Goal: Task Accomplishment & Management: Complete application form

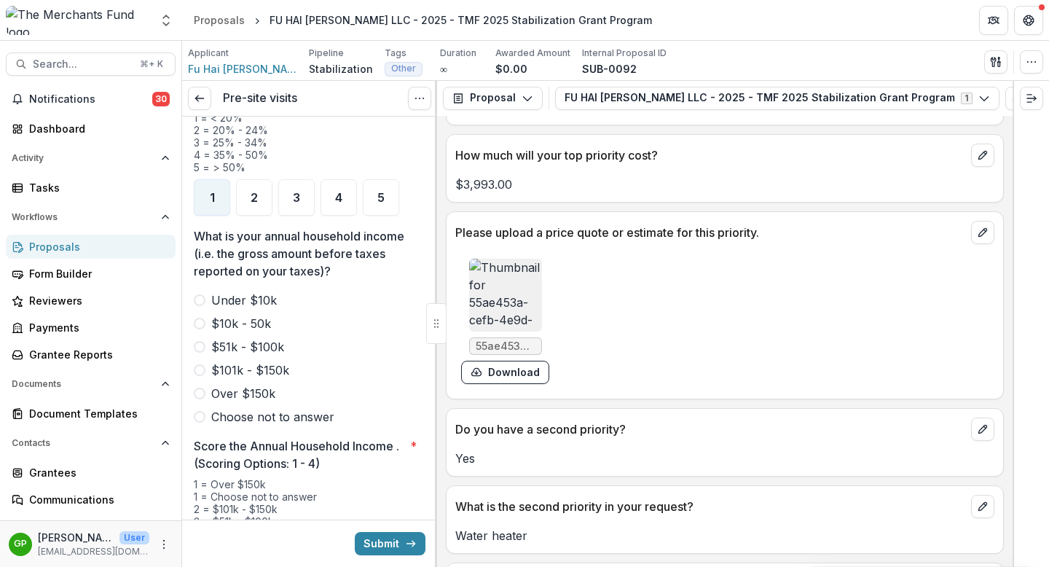
scroll to position [1921, 0]
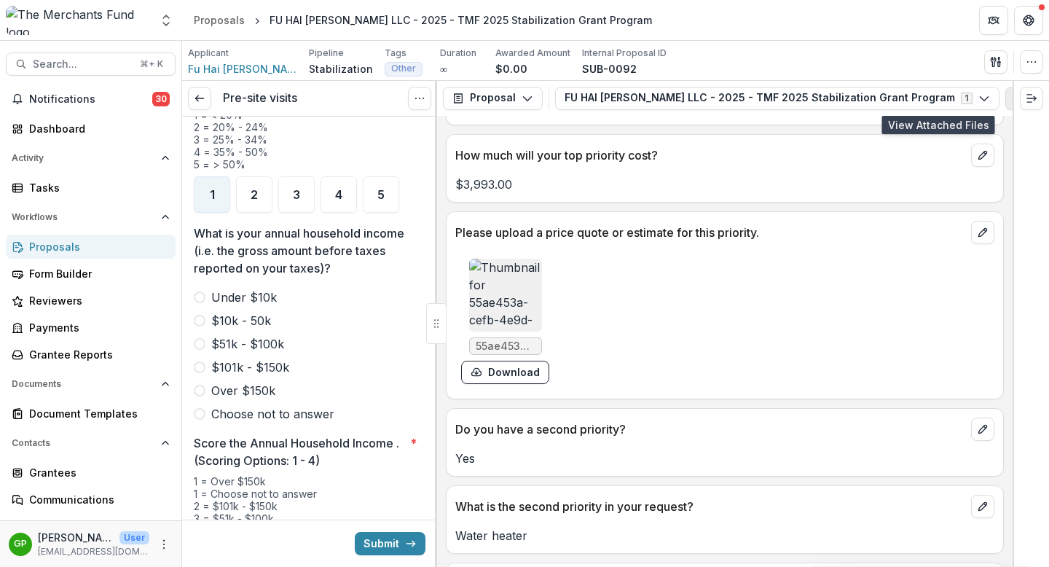
click at [1011, 94] on icon "View Attached Files" at bounding box center [1017, 98] width 12 height 12
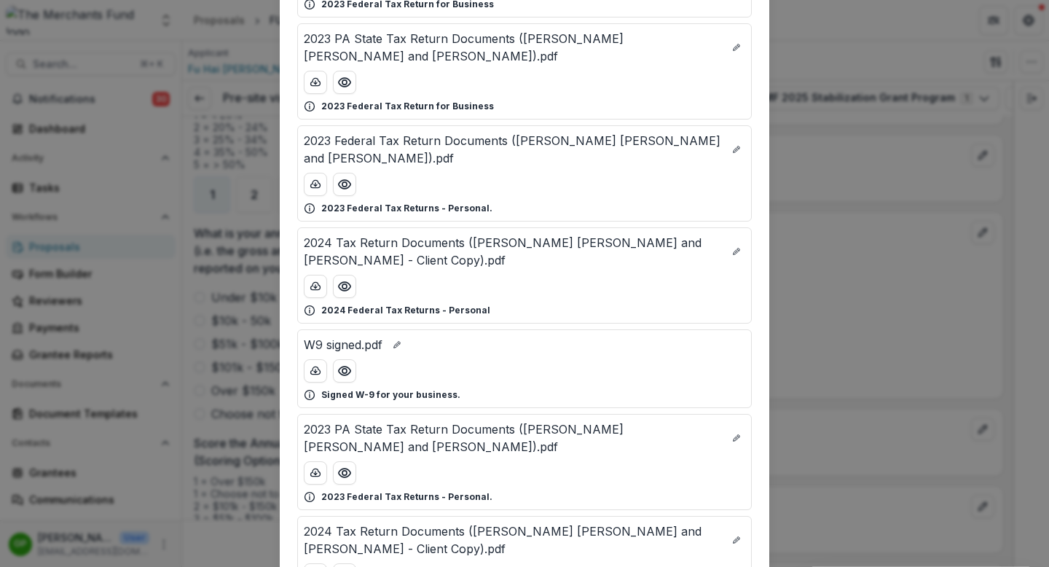
scroll to position [437, 0]
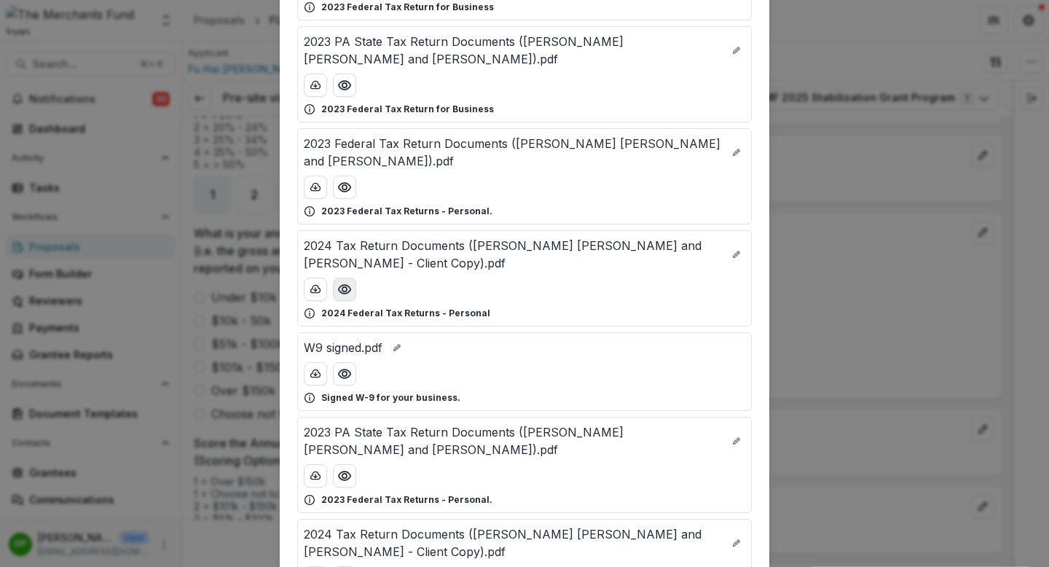
click at [344, 287] on circle "Preview 2024 Tax Return Documents (Zhao Ke Lin and Yu Fang - Client Copy).pdf" at bounding box center [344, 289] width 4 height 4
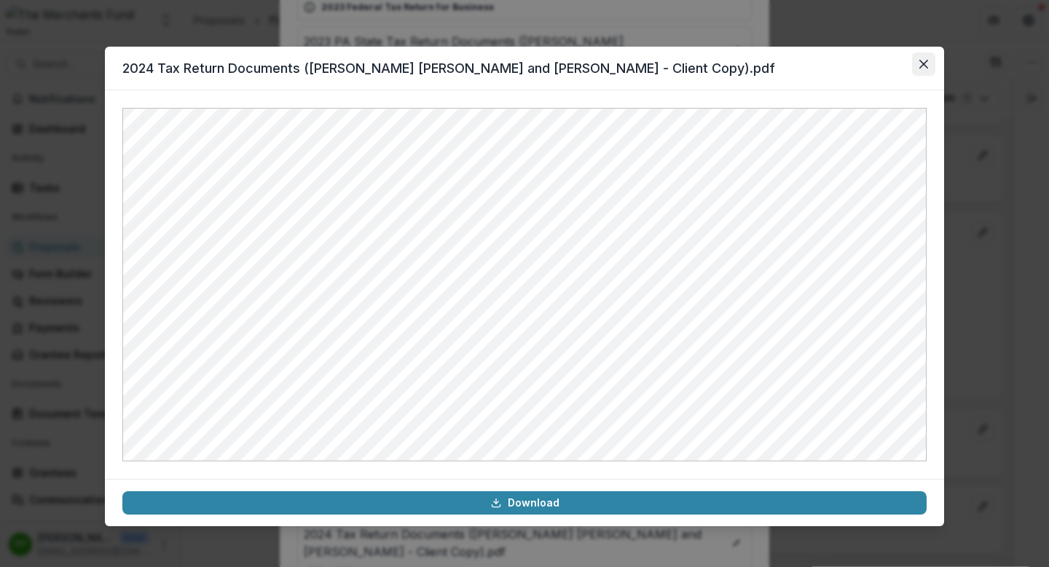
click at [922, 60] on icon "Close" at bounding box center [923, 64] width 9 height 9
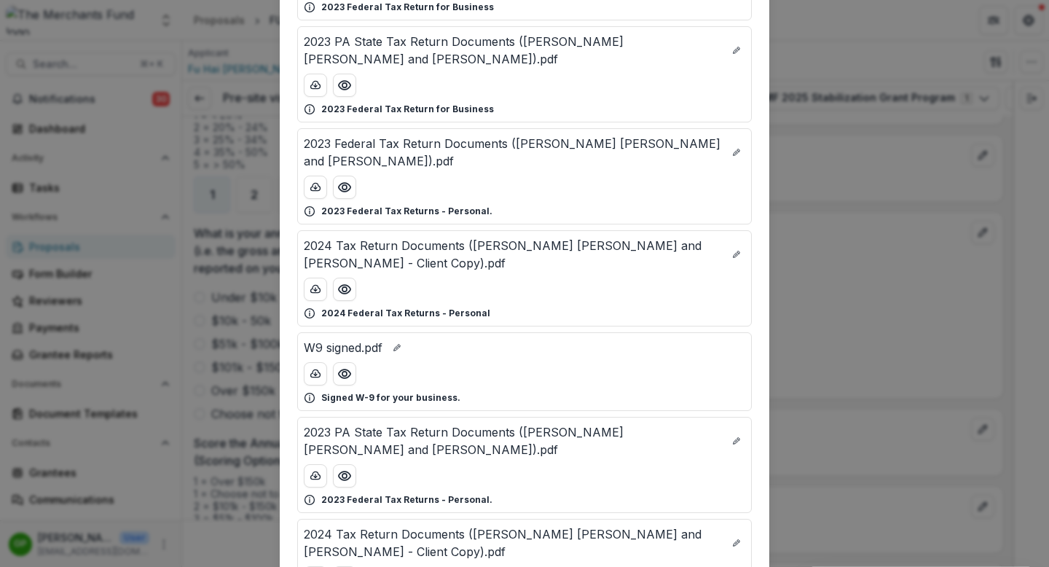
click at [824, 234] on div "Attached Files FU HAI [PERSON_NAME] P&L.pdf 2025 Profit & Loss c69788d5-5155-4e…" at bounding box center [524, 283] width 1049 height 567
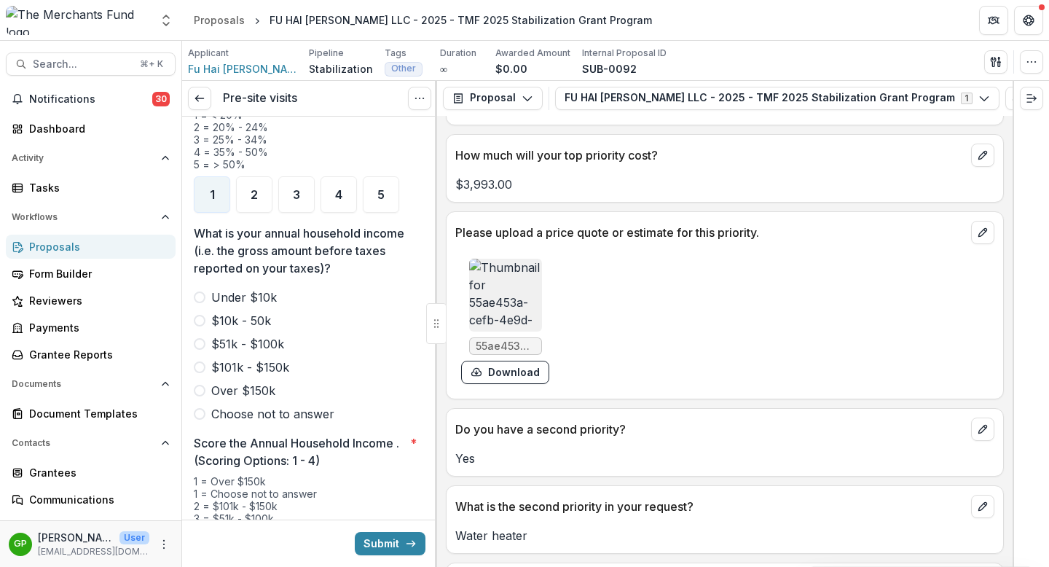
click at [199, 315] on span at bounding box center [200, 321] width 12 height 12
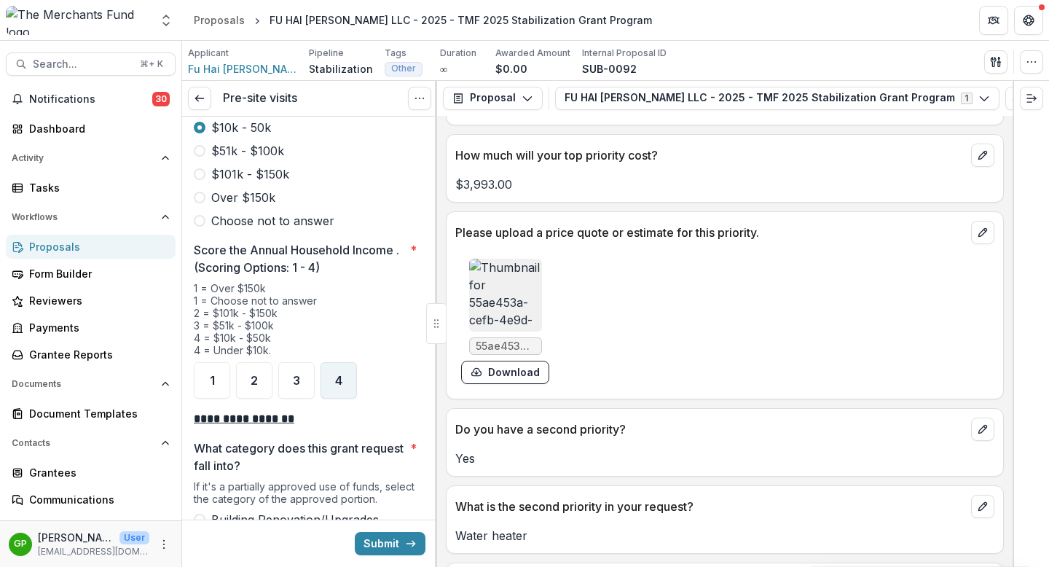
click at [335, 374] on span "4" at bounding box center [338, 380] width 7 height 12
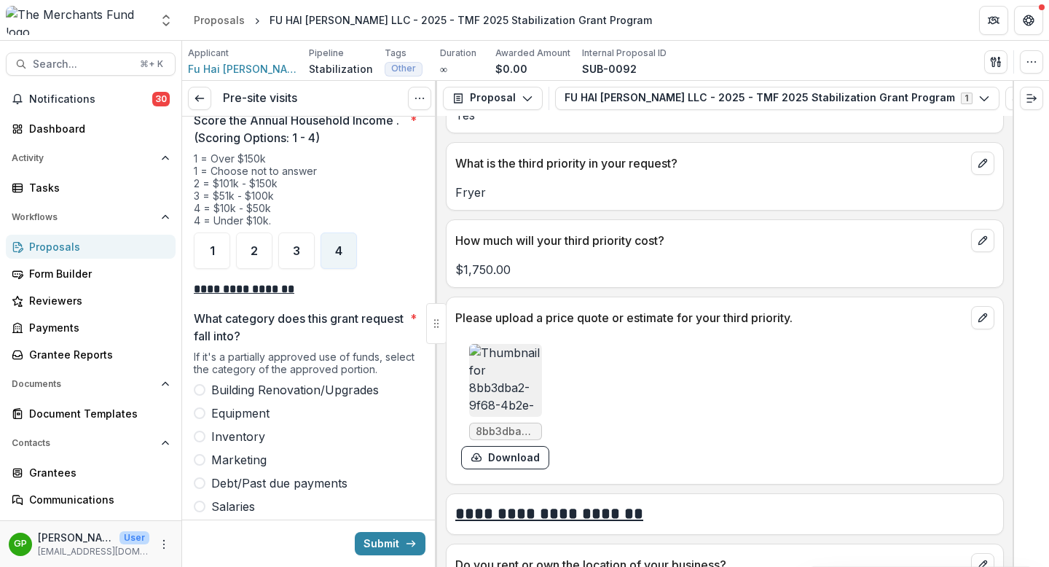
scroll to position [3934, 0]
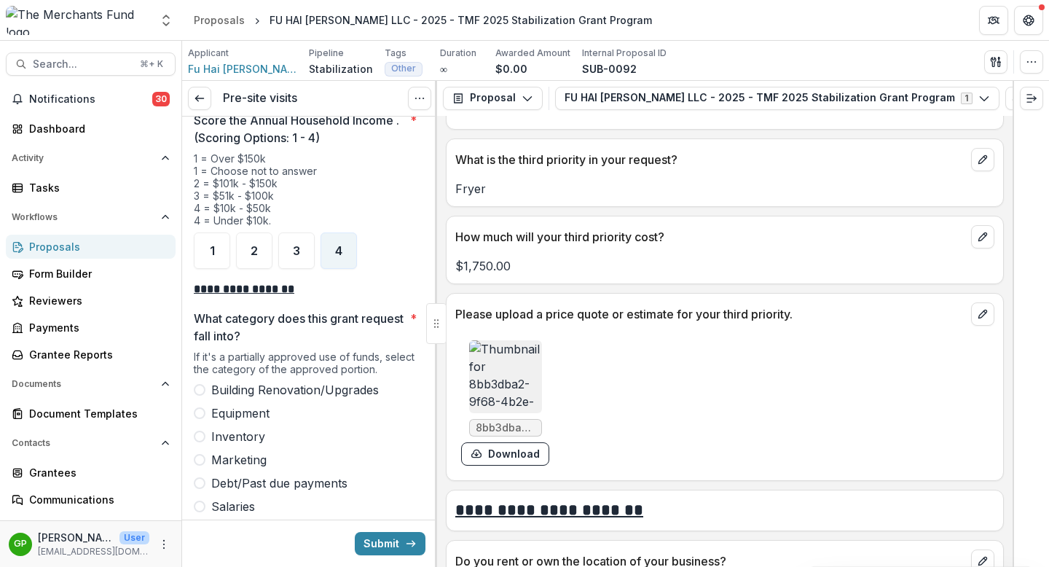
click at [202, 407] on span at bounding box center [200, 413] width 12 height 12
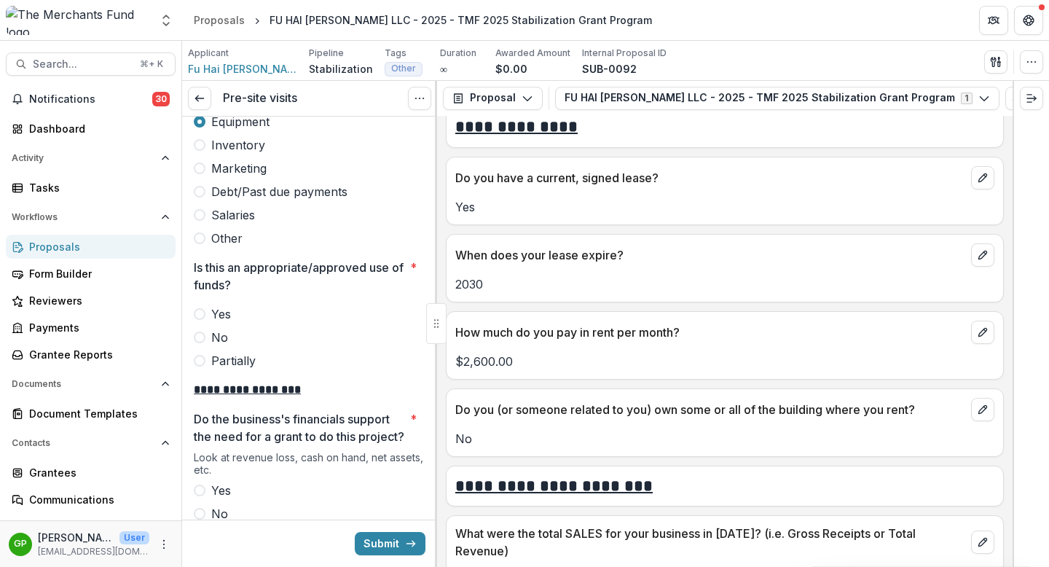
scroll to position [4450, 0]
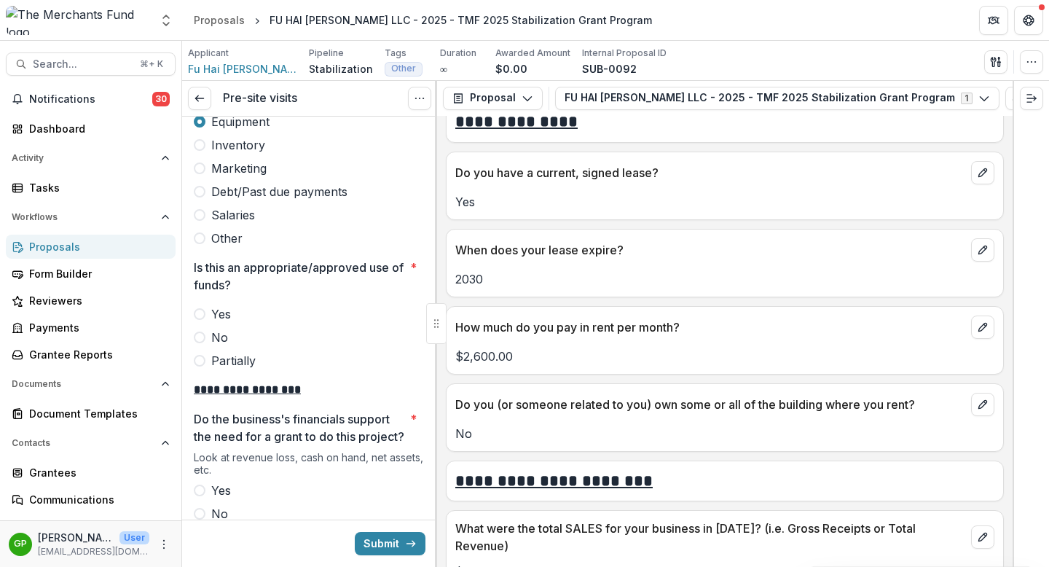
click at [208, 305] on label "Yes" at bounding box center [310, 313] width 232 height 17
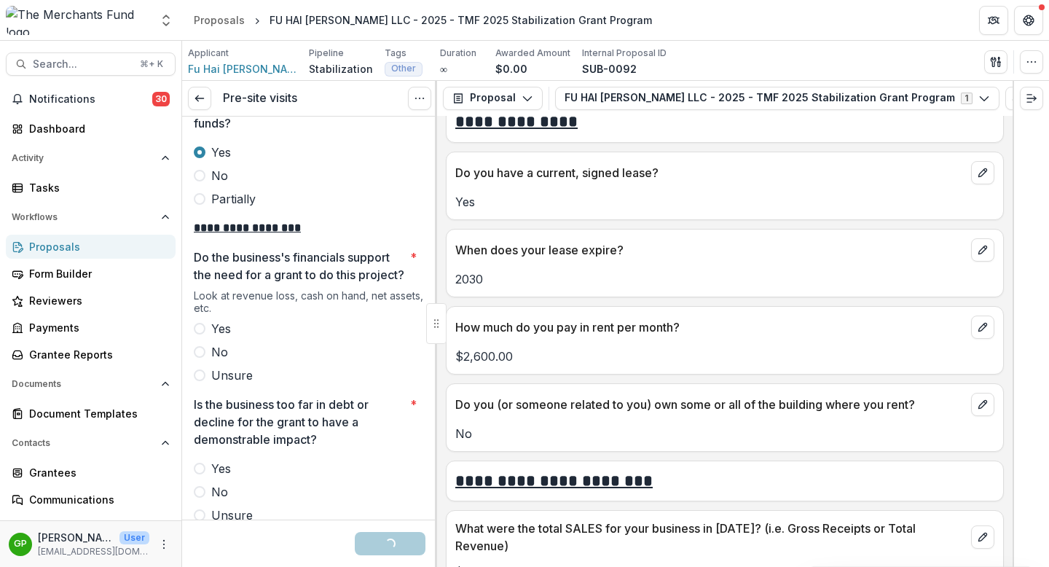
scroll to position [2707, 0]
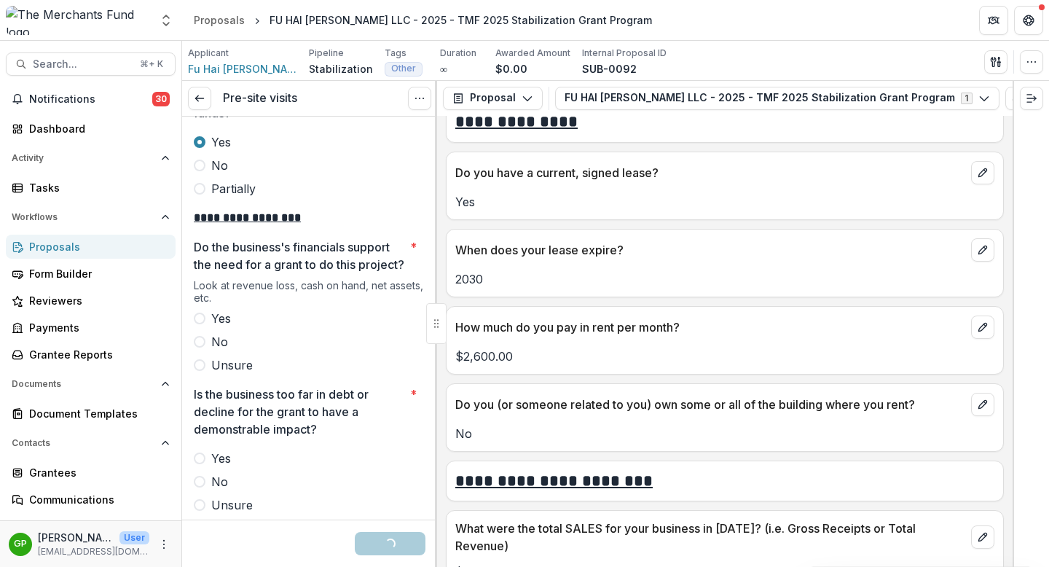
click at [198, 320] on span at bounding box center [200, 318] width 12 height 12
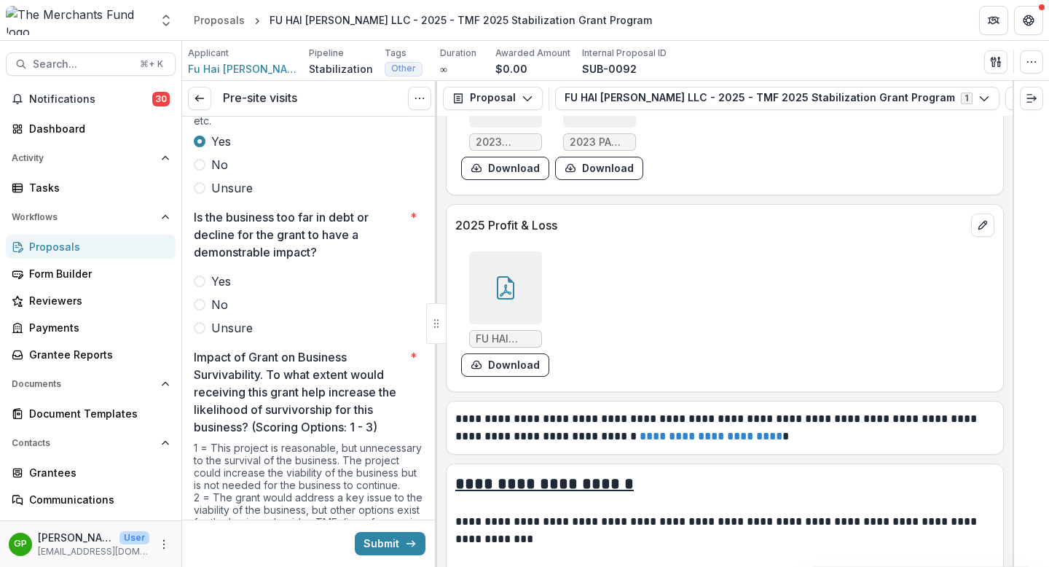
scroll to position [7021, 0]
click at [202, 307] on span at bounding box center [200, 305] width 12 height 12
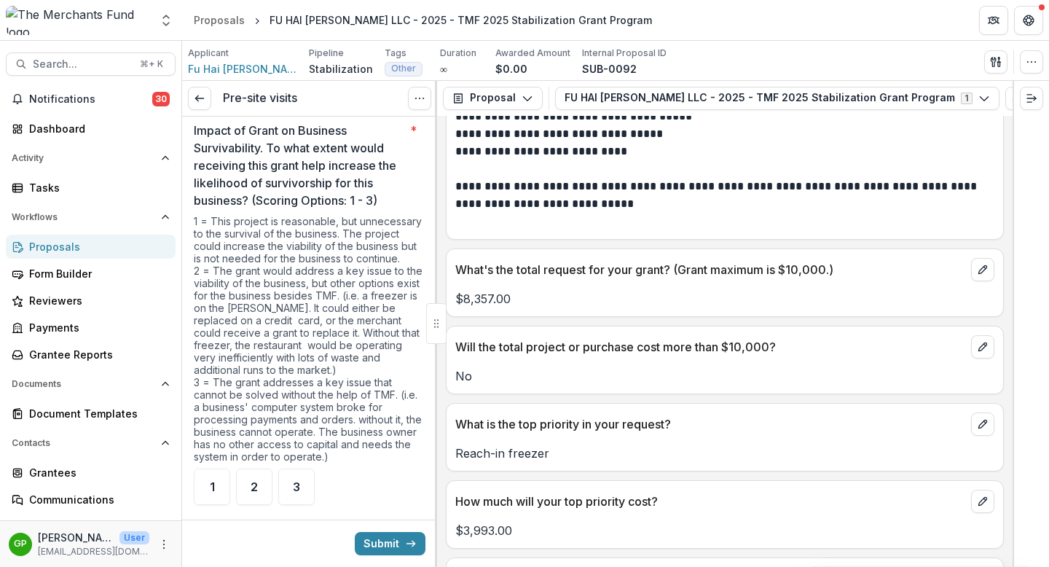
scroll to position [2692, 0]
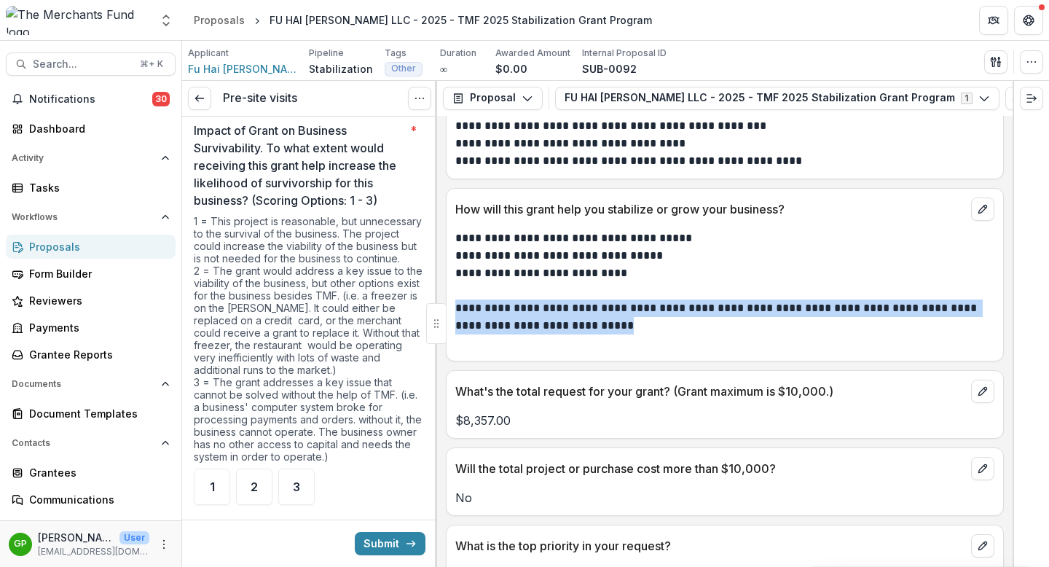
drag, startPoint x: 815, startPoint y: 406, endPoint x: 443, endPoint y: 358, distance: 374.6
click at [443, 358] on div "**********" at bounding box center [724, 341] width 575 height 451
copy p "**********"
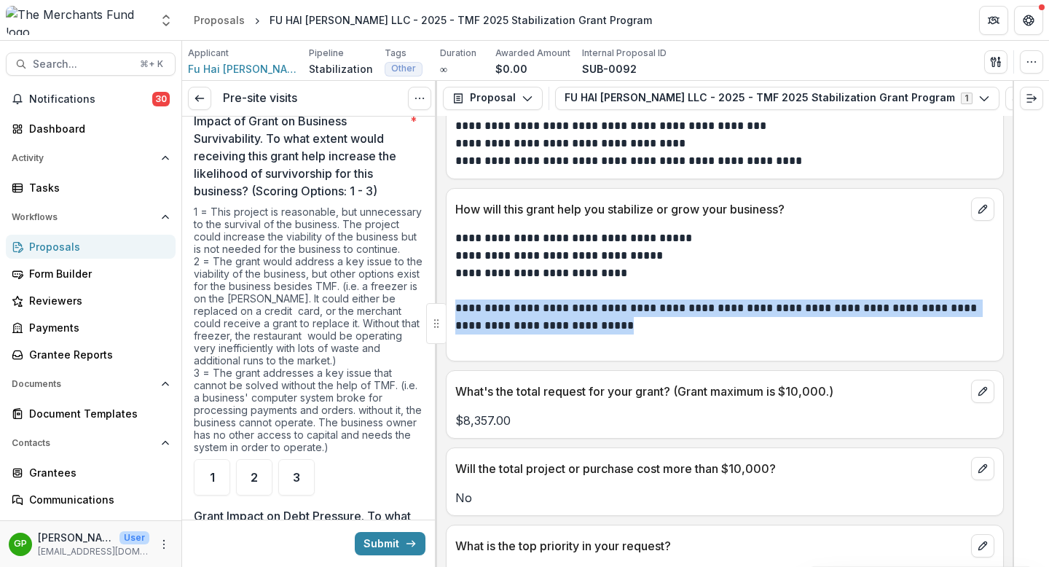
scroll to position [3121, 0]
click at [253, 480] on span "2" at bounding box center [253, 476] width 7 height 12
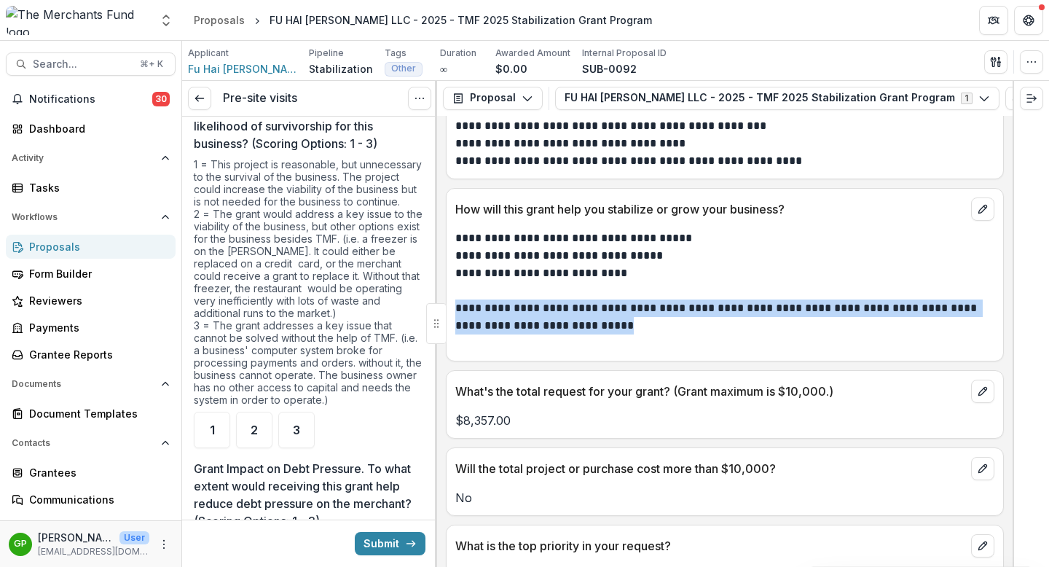
scroll to position [3174, 0]
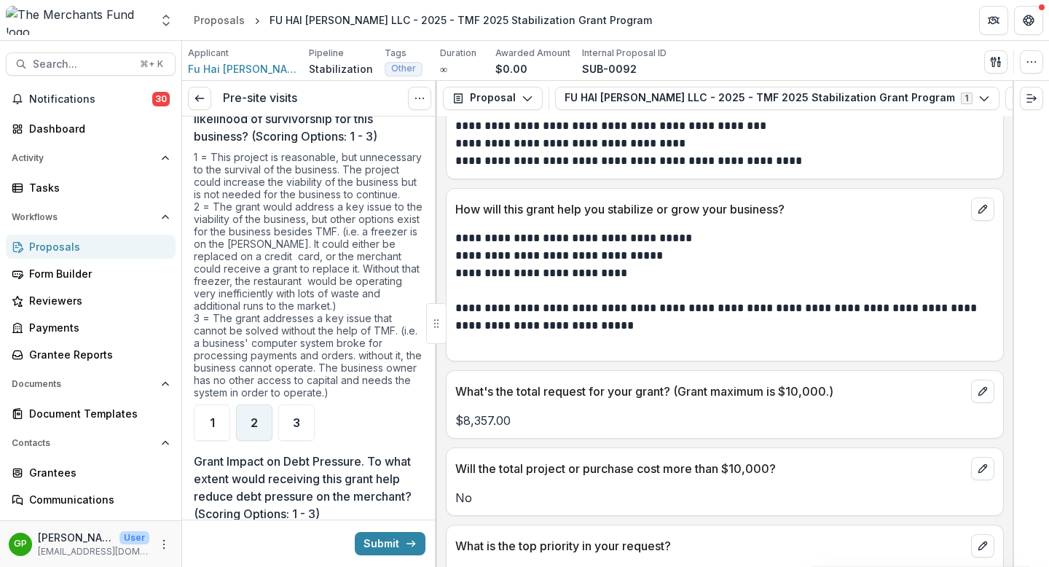
click at [259, 404] on div "2" at bounding box center [254, 422] width 36 height 36
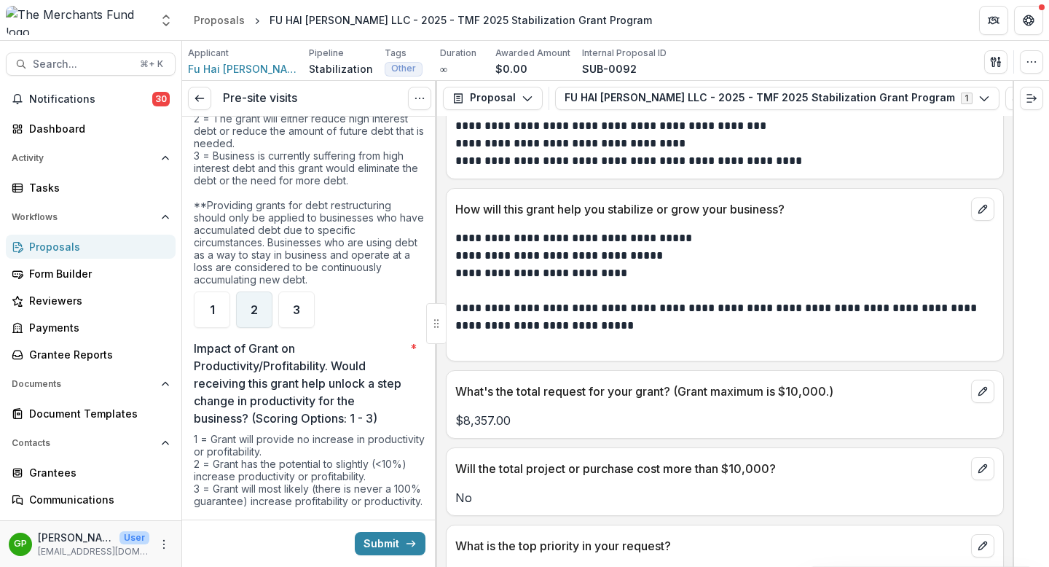
click at [253, 323] on div "2" at bounding box center [254, 309] width 36 height 36
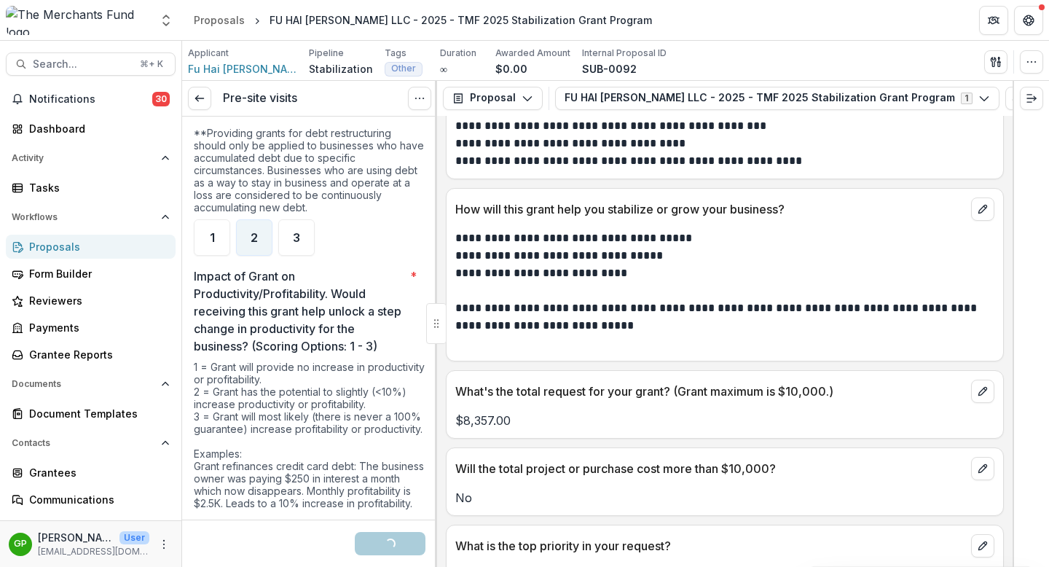
scroll to position [3866, 0]
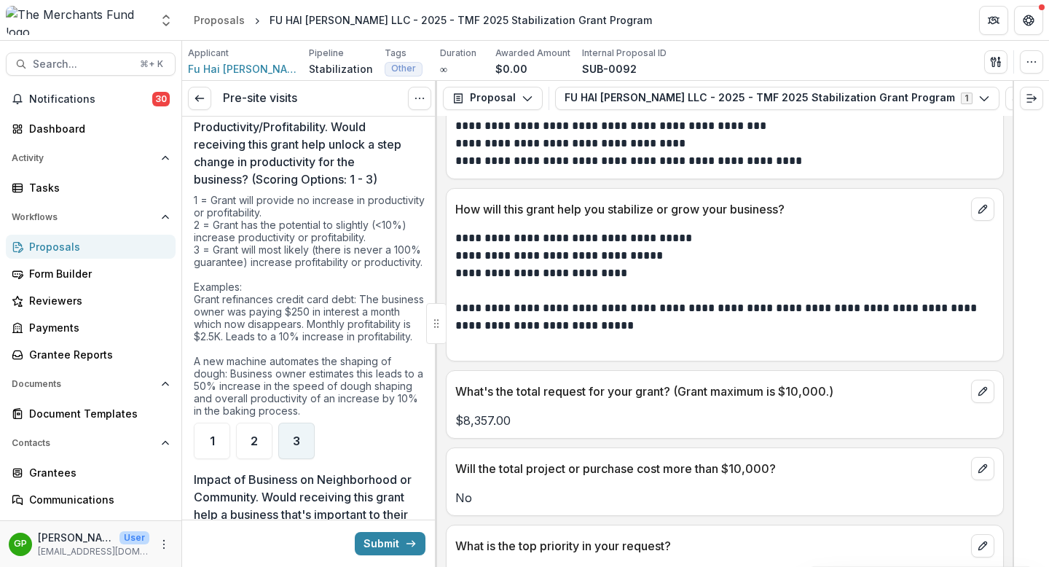
click at [293, 446] on span "3" at bounding box center [296, 441] width 7 height 12
click at [262, 454] on div "2" at bounding box center [254, 440] width 36 height 36
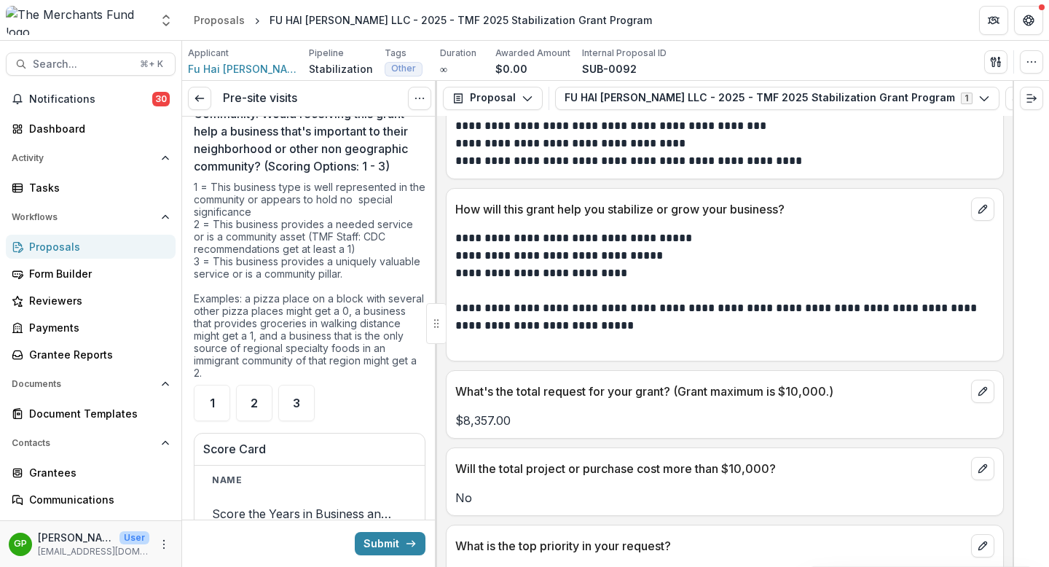
scroll to position [4264, 0]
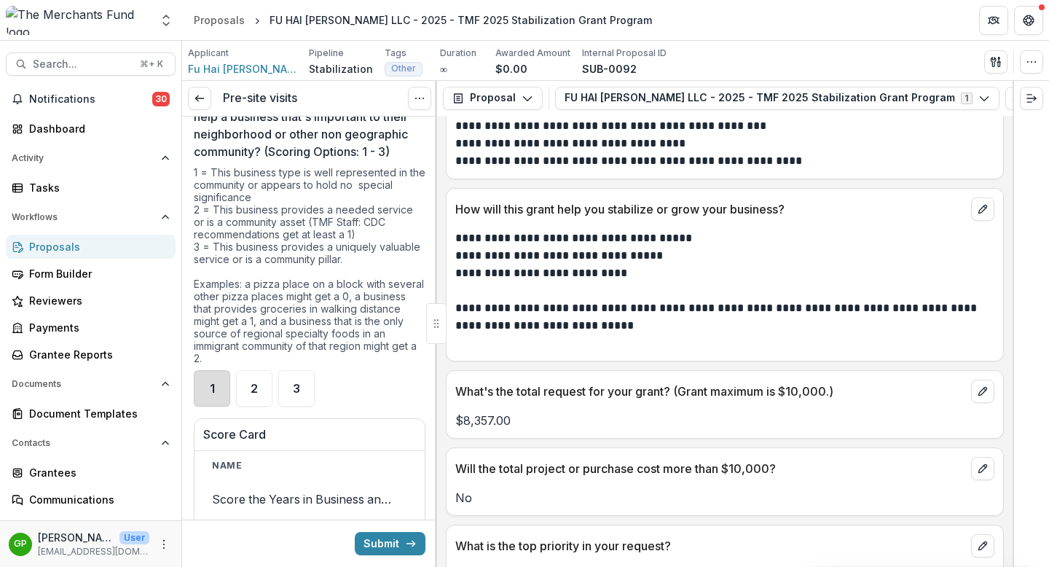
click at [207, 406] on div "1" at bounding box center [212, 388] width 36 height 36
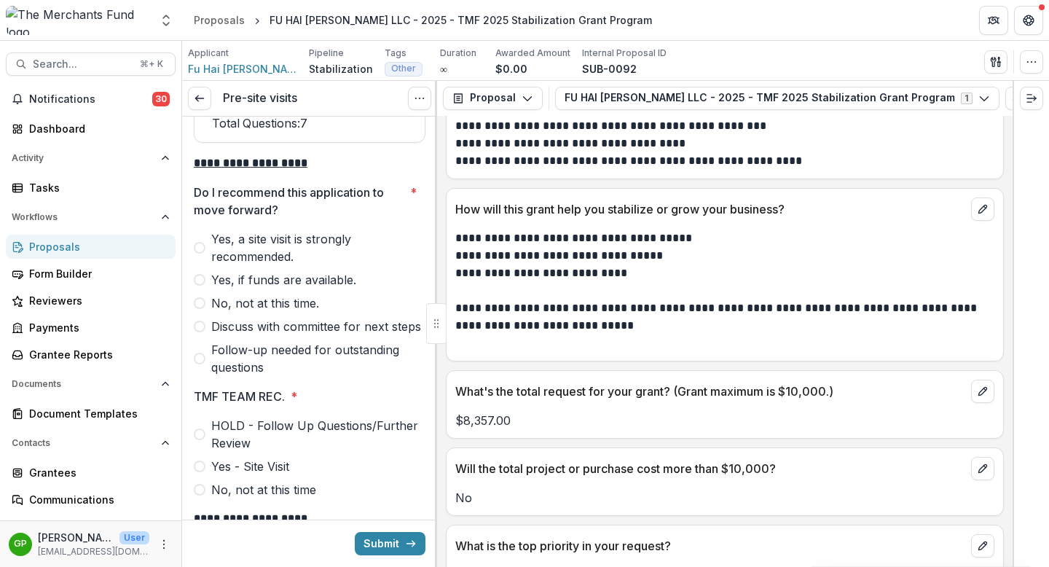
scroll to position [4903, 0]
click at [202, 255] on span at bounding box center [200, 249] width 12 height 12
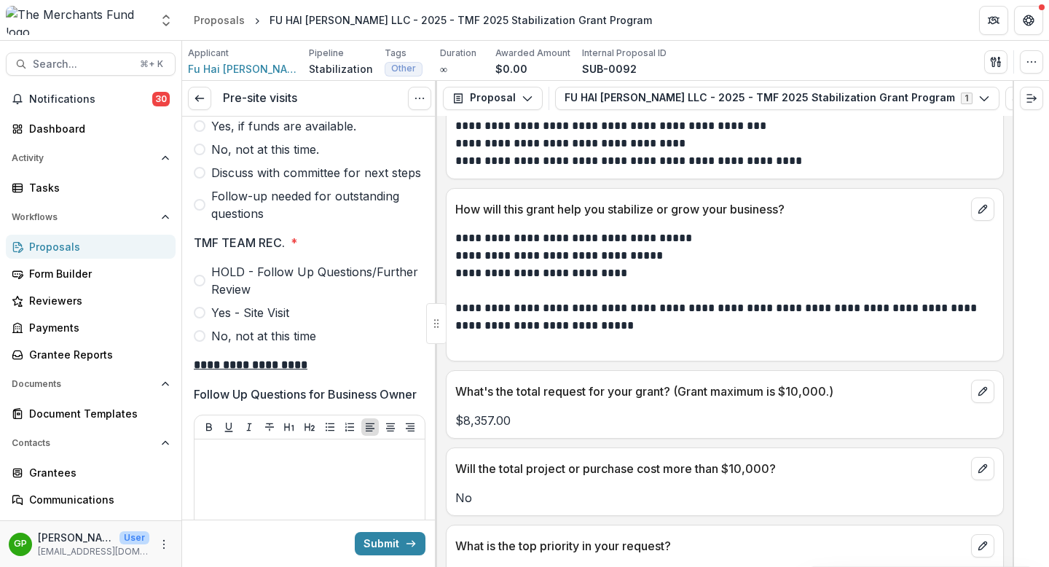
scroll to position [5067, 0]
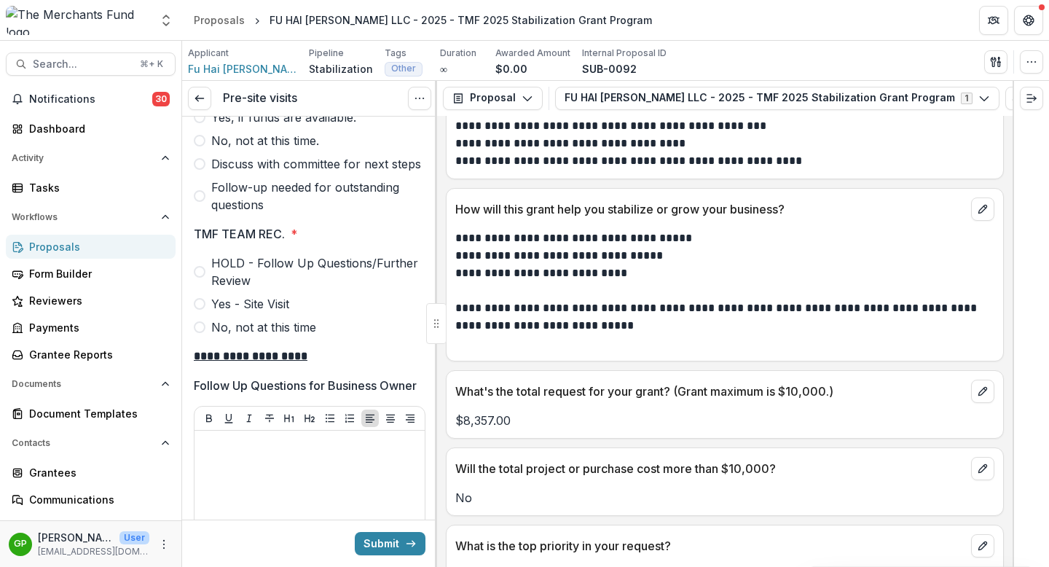
click at [207, 312] on label "Yes - Site Visit" at bounding box center [310, 303] width 232 height 17
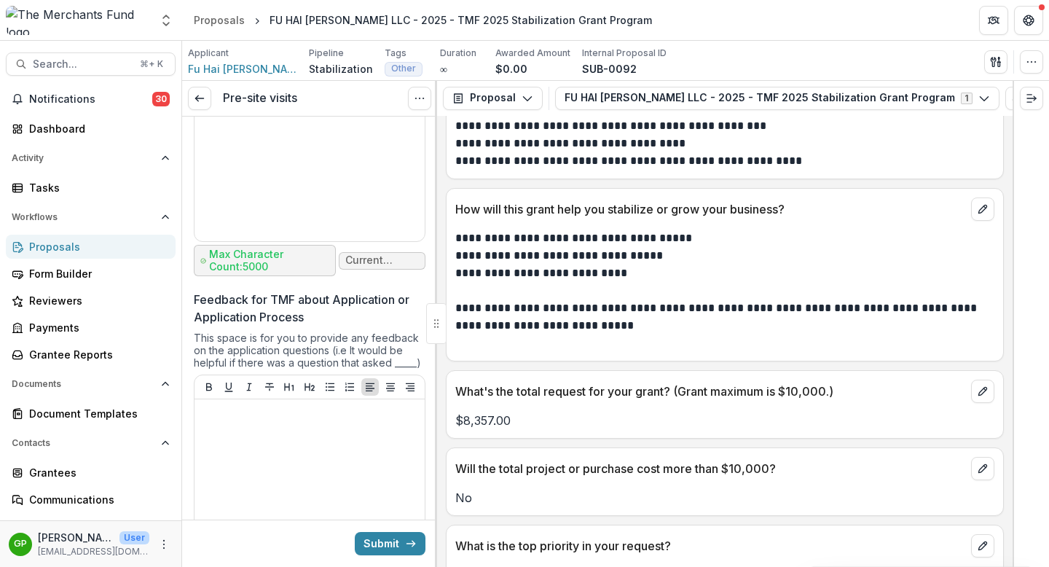
scroll to position [6375, 0]
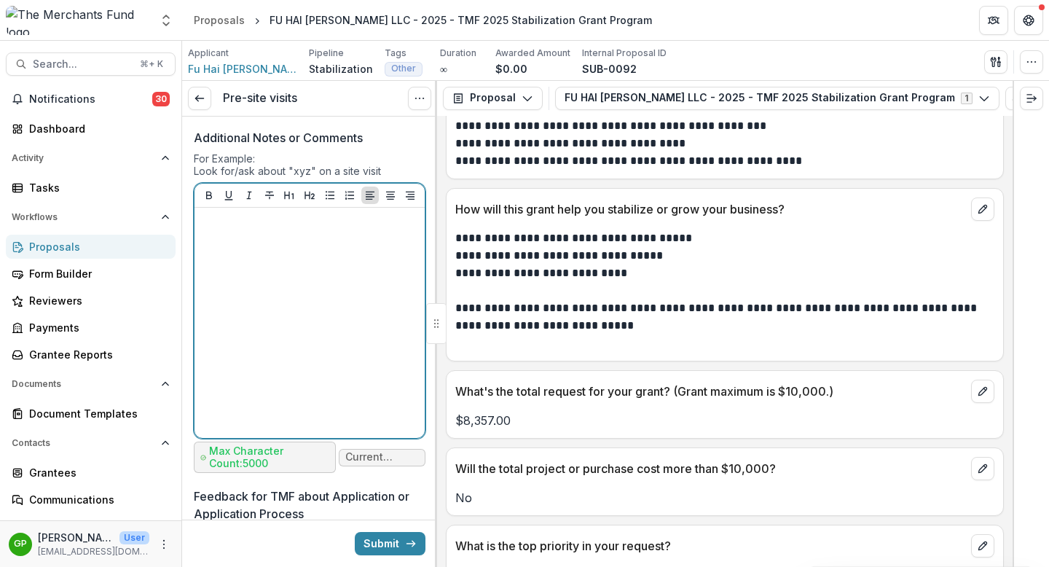
click at [269, 329] on div at bounding box center [309, 322] width 218 height 218
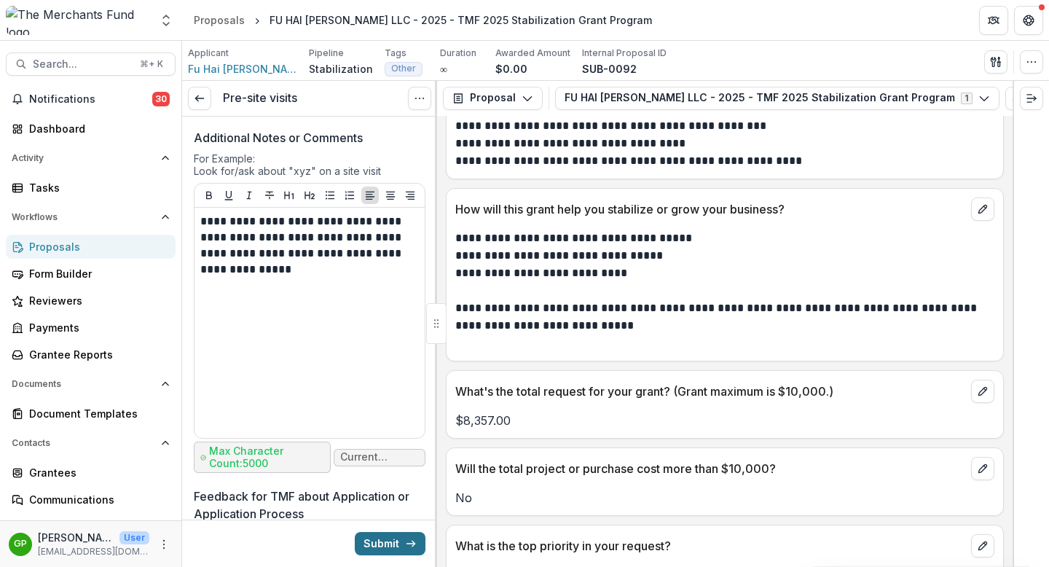
click at [363, 543] on button "Submit" at bounding box center [390, 543] width 71 height 23
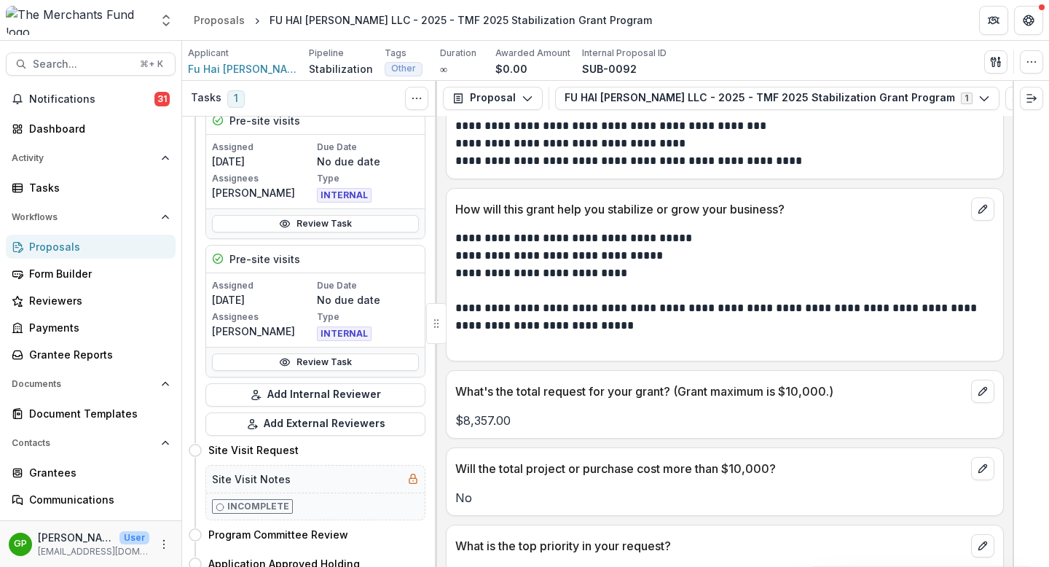
scroll to position [228, 0]
click at [66, 249] on div "Proposals" at bounding box center [96, 246] width 135 height 15
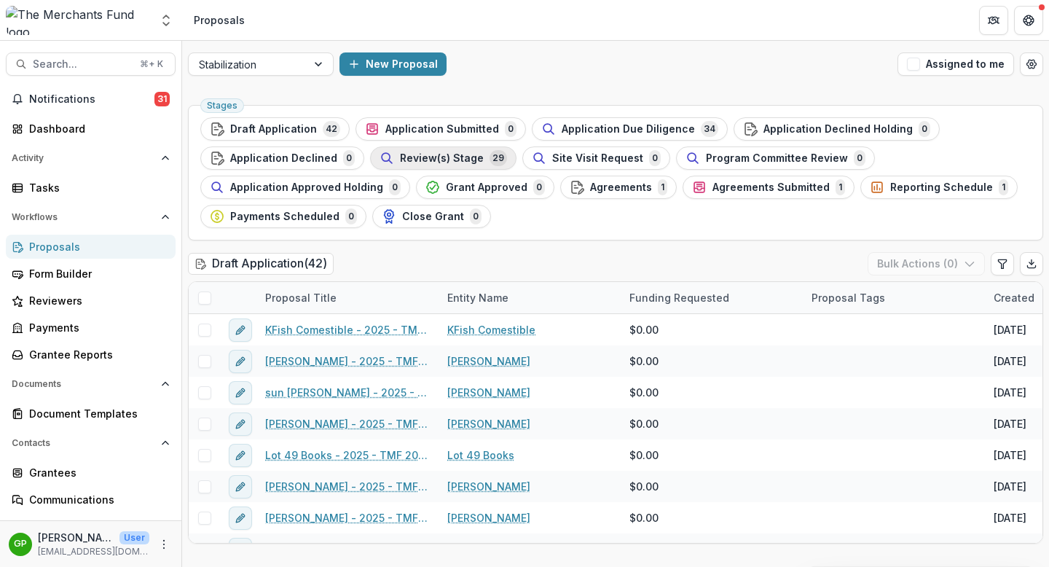
click at [427, 161] on span "Review(s) Stage" at bounding box center [442, 158] width 84 height 12
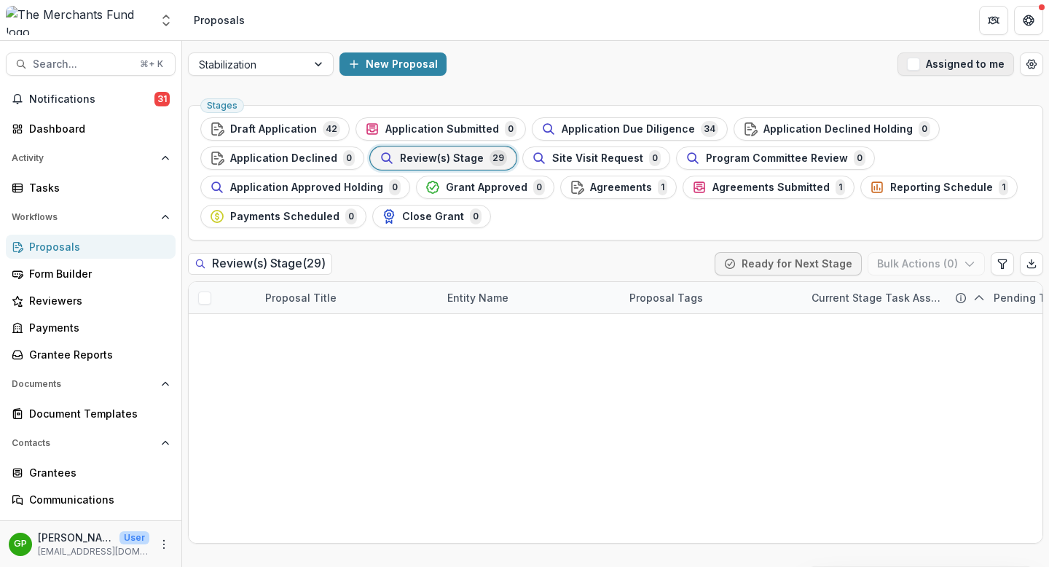
click at [918, 60] on span "button" at bounding box center [913, 64] width 13 height 13
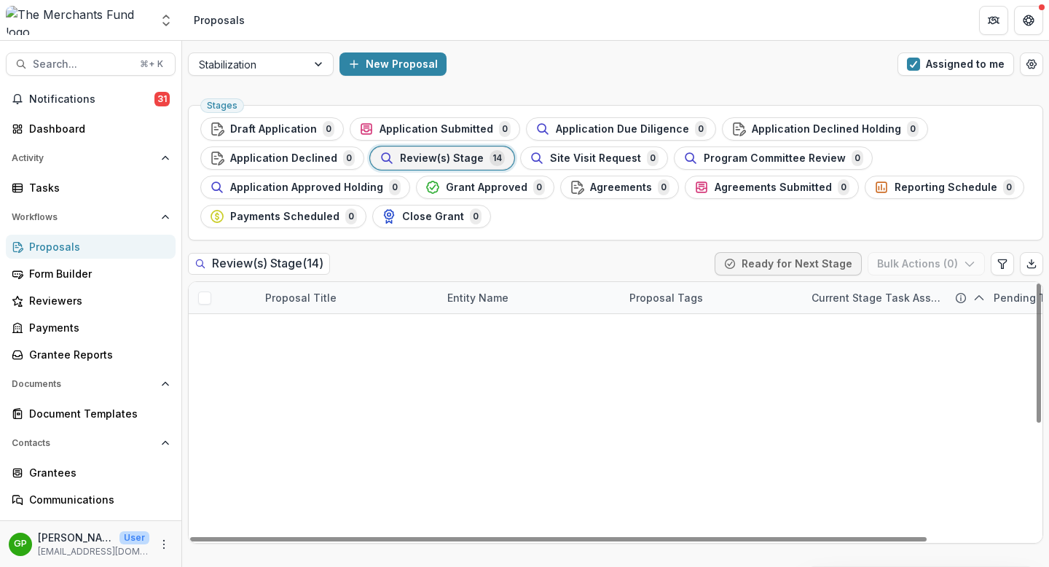
click at [489, 332] on link "I dear crafts & flower" at bounding box center [500, 329] width 107 height 15
click at [427, 154] on span "Review(s) Stage" at bounding box center [442, 158] width 84 height 12
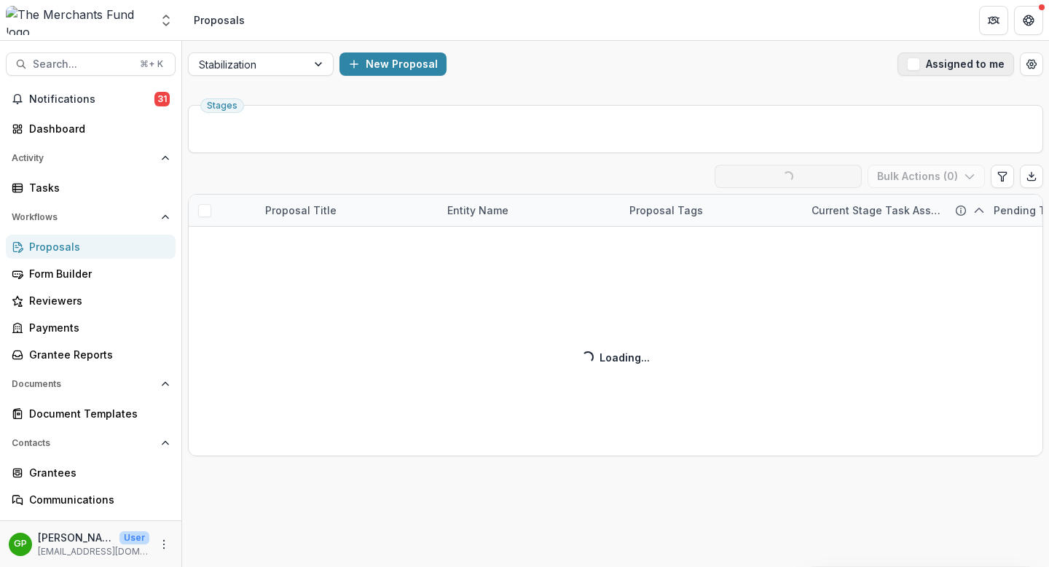
click at [917, 63] on span "button" at bounding box center [913, 64] width 13 height 13
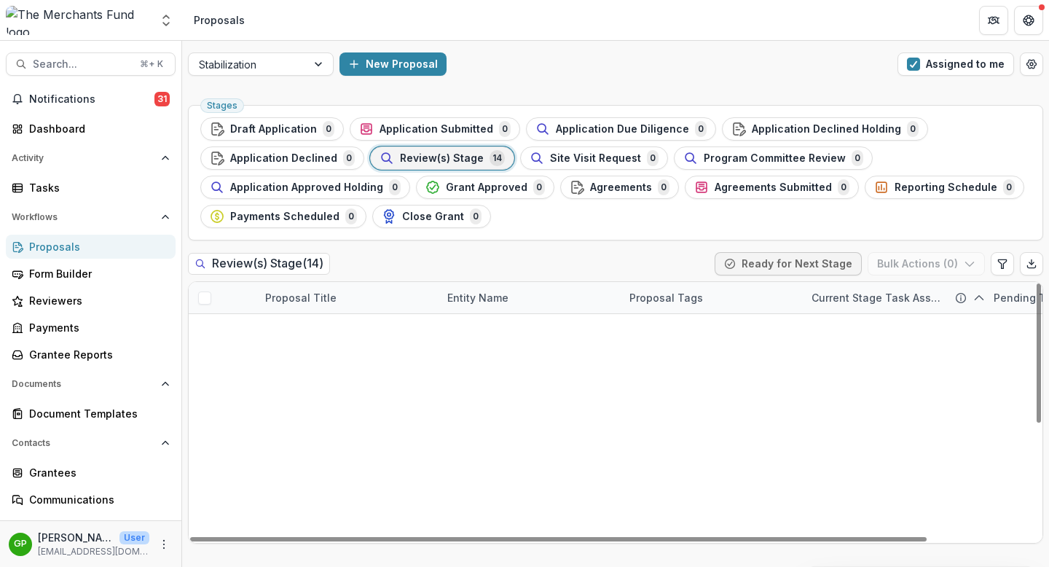
scroll to position [210, 0]
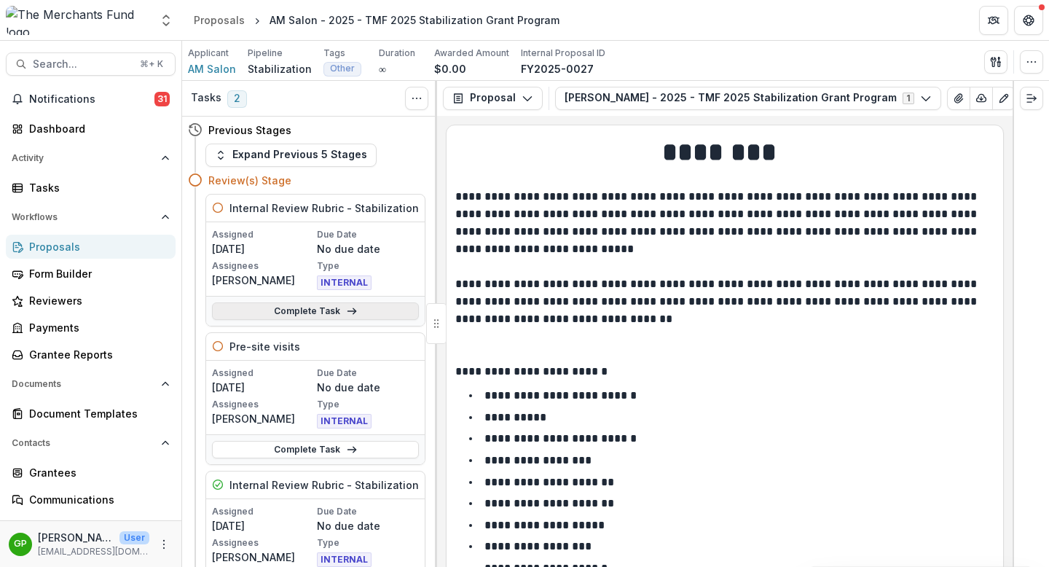
click at [331, 306] on link "Complete Task" at bounding box center [315, 310] width 207 height 17
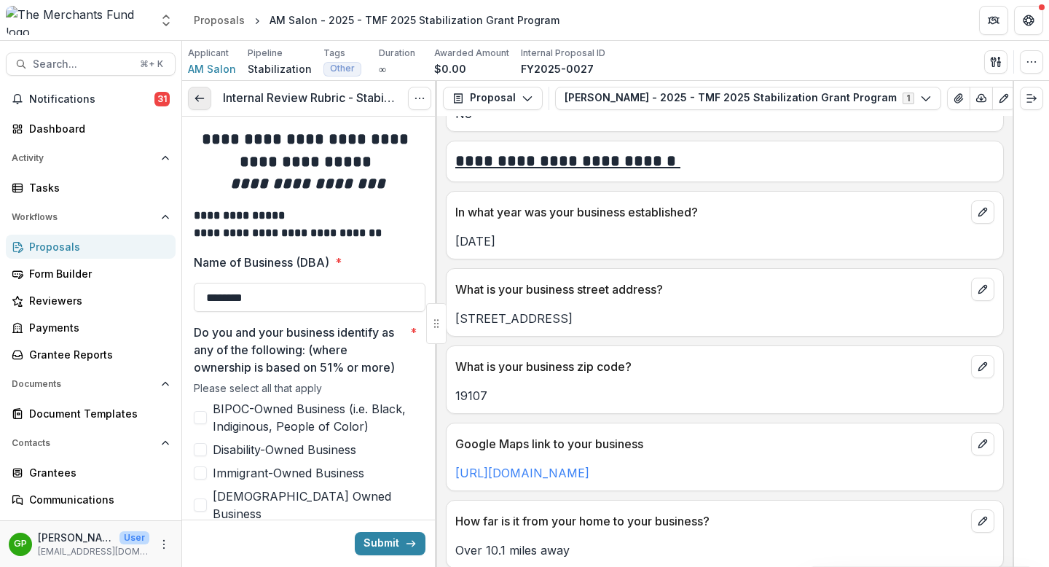
click at [202, 102] on icon at bounding box center [200, 98] width 12 height 12
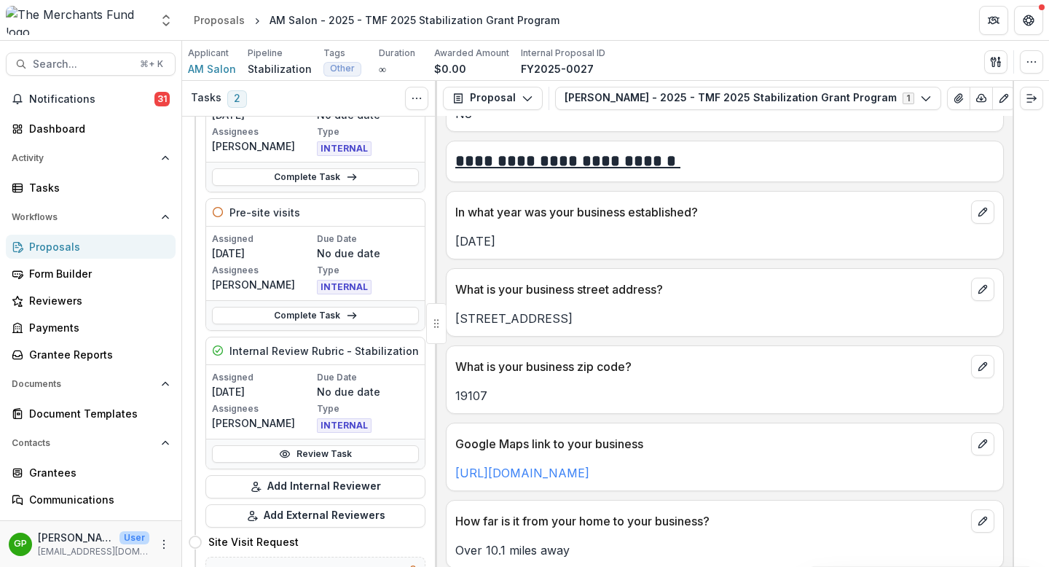
scroll to position [140, 0]
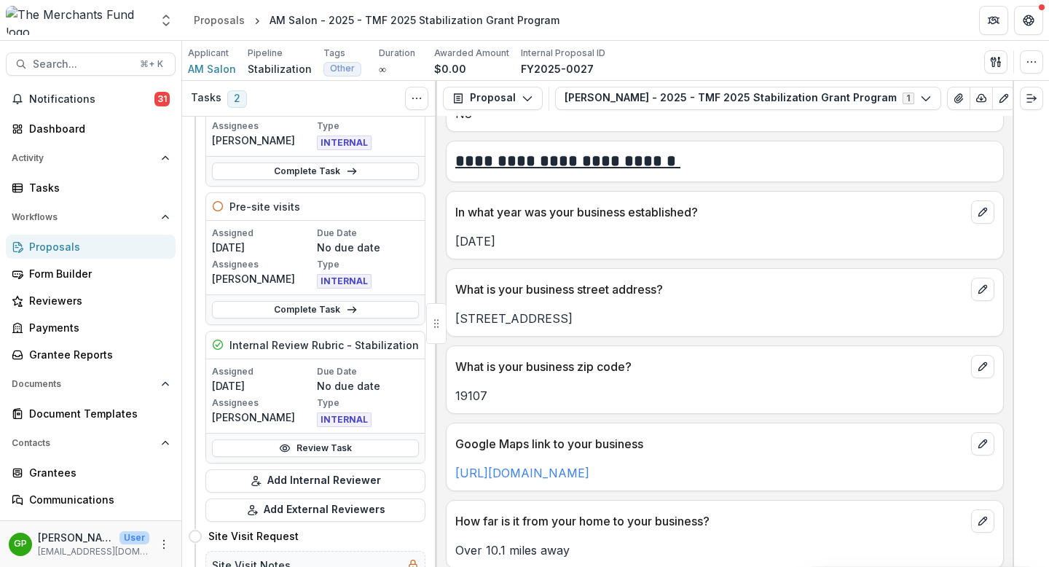
click at [62, 247] on div "Proposals" at bounding box center [96, 246] width 135 height 15
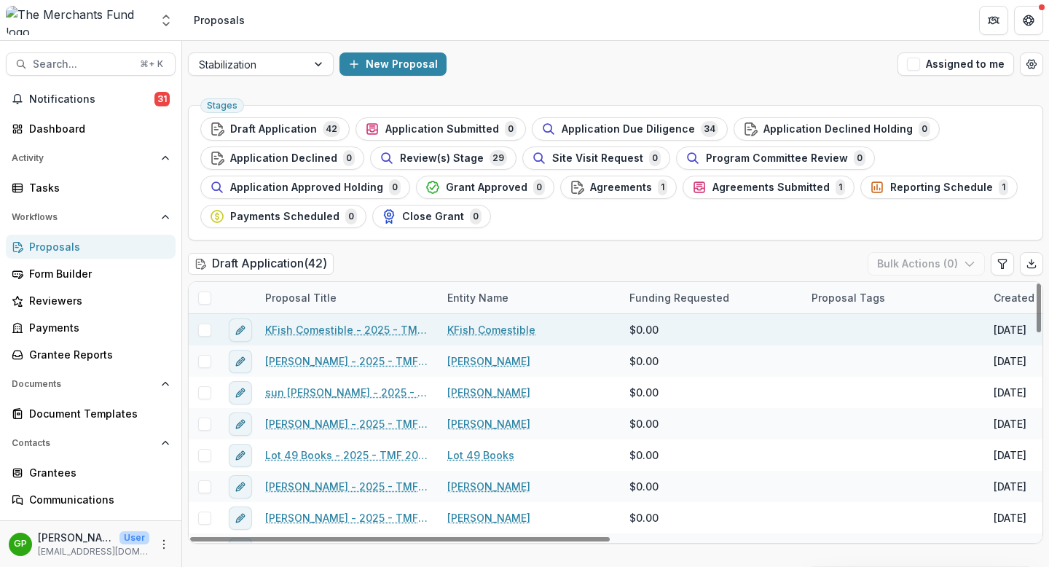
click at [304, 328] on link "KFish Comestible - 2025 - TMF 2025 Stabilization Grant Program" at bounding box center [347, 329] width 165 height 15
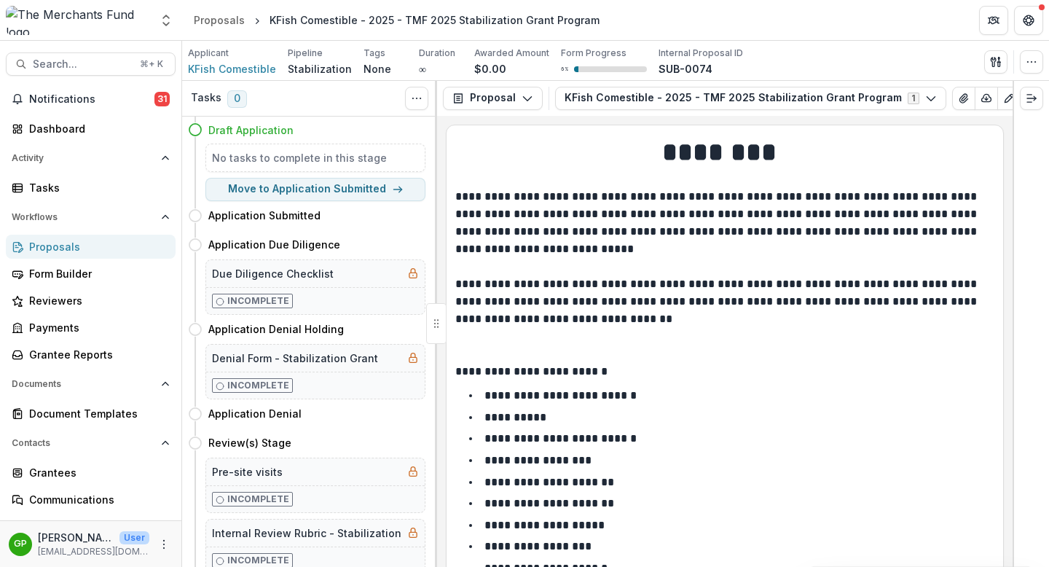
click at [71, 253] on div "Proposals" at bounding box center [96, 246] width 135 height 15
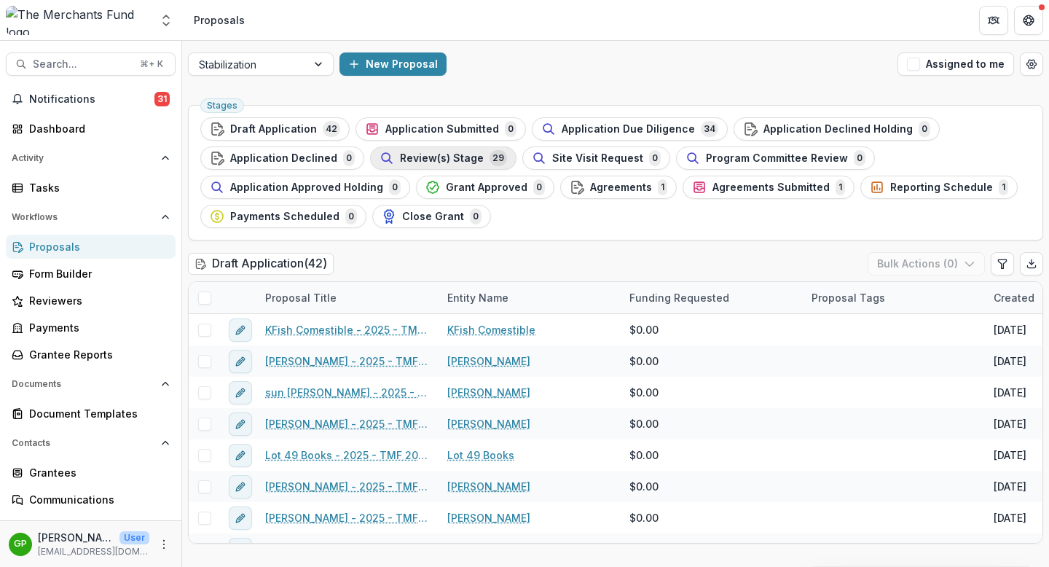
click at [439, 157] on span "Review(s) Stage" at bounding box center [442, 158] width 84 height 12
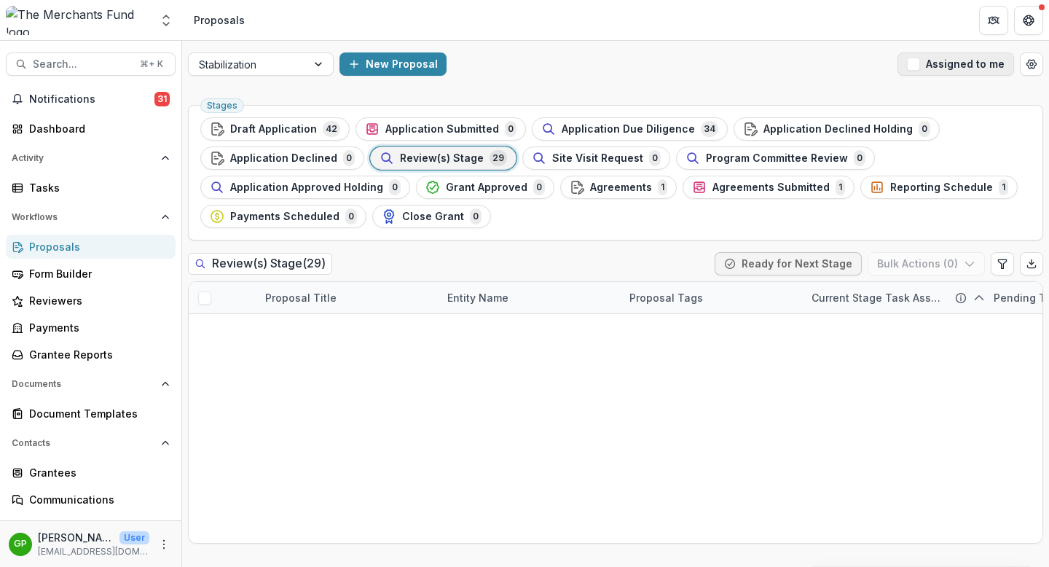
click at [927, 63] on button "Assigned to me" at bounding box center [955, 63] width 117 height 23
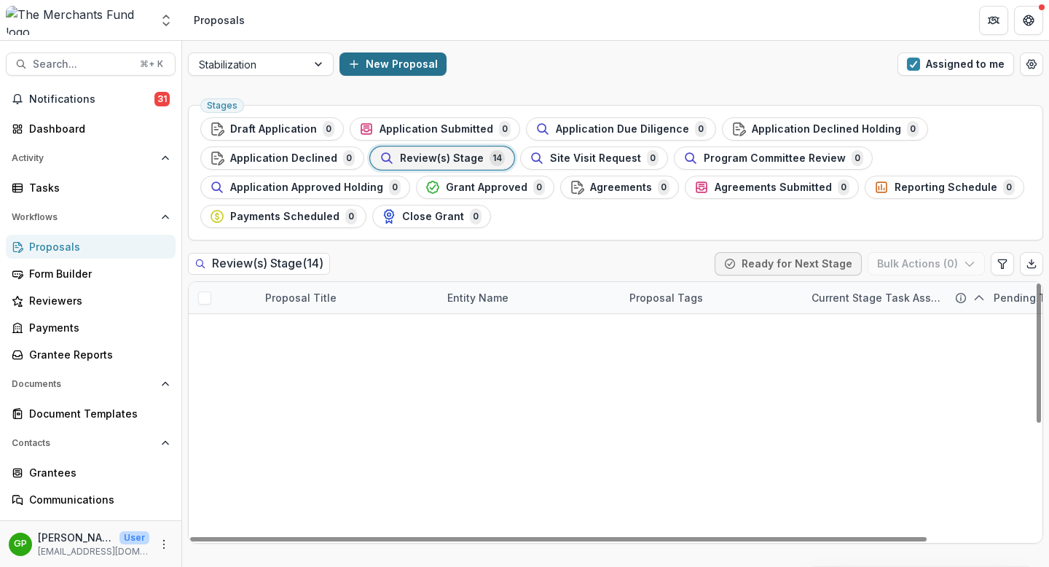
drag, startPoint x: 380, startPoint y: 330, endPoint x: 434, endPoint y: 54, distance: 281.2
click at [0, 0] on div "Aggregate Analysis Foundations The Merchants Fund Team Settings Proposals Searc…" at bounding box center [524, 283] width 1049 height 567
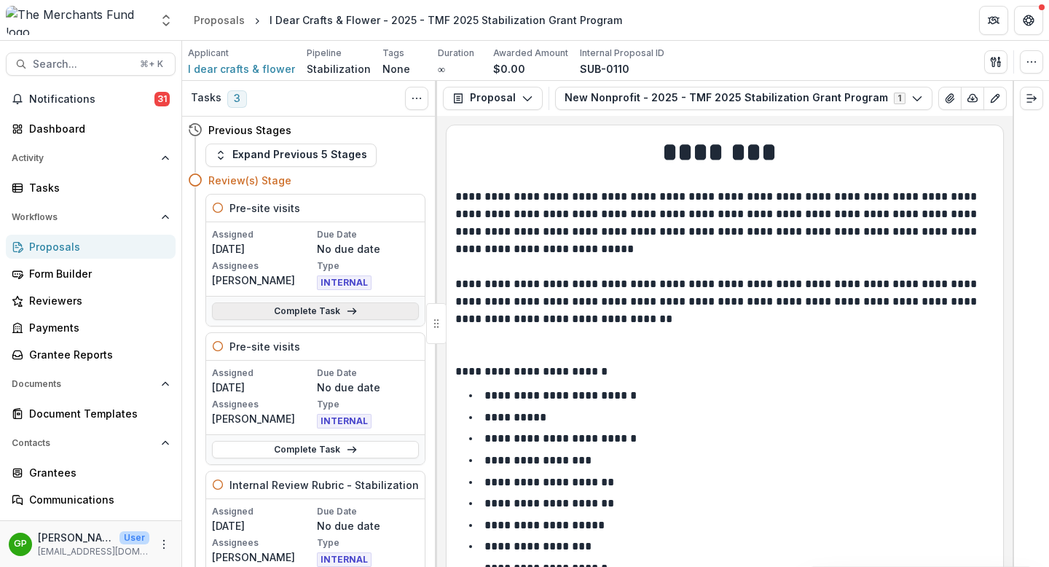
click at [336, 309] on link "Complete Task" at bounding box center [315, 310] width 207 height 17
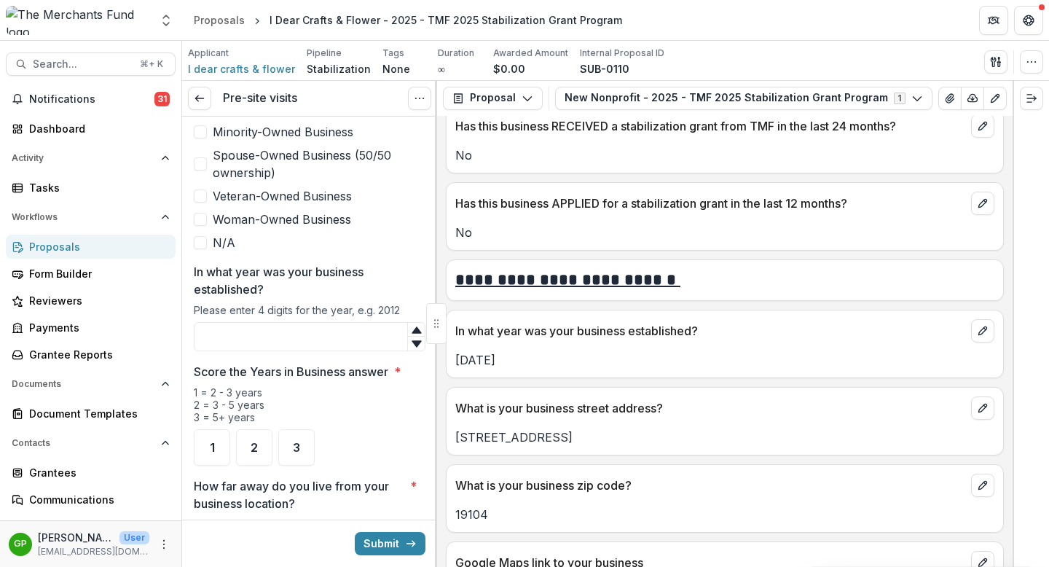
scroll to position [560, 0]
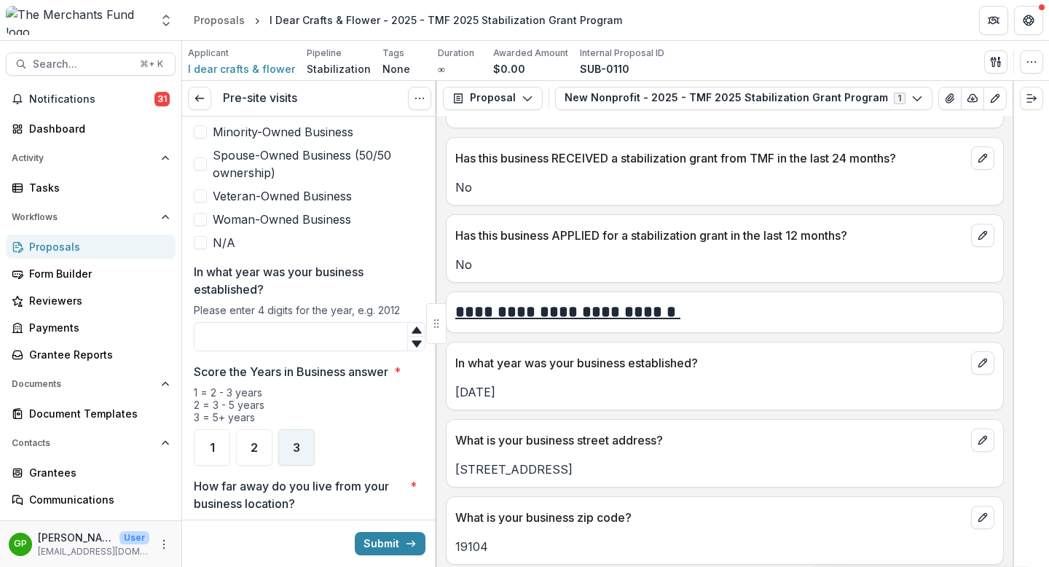
click at [298, 441] on span "3" at bounding box center [296, 447] width 7 height 12
click at [285, 322] on input "In what year was your business established?" at bounding box center [310, 336] width 232 height 29
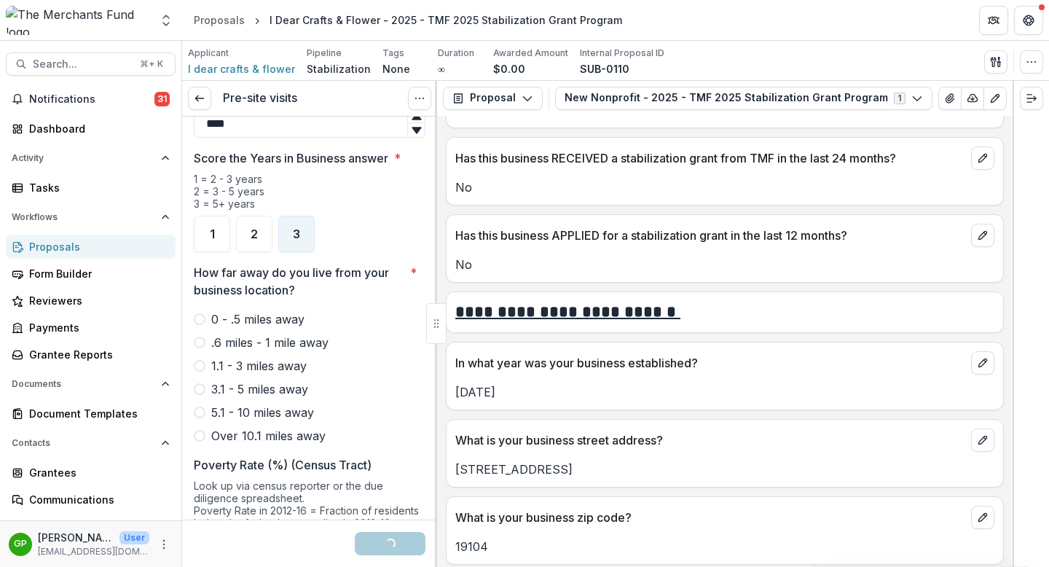
scroll to position [1132, 0]
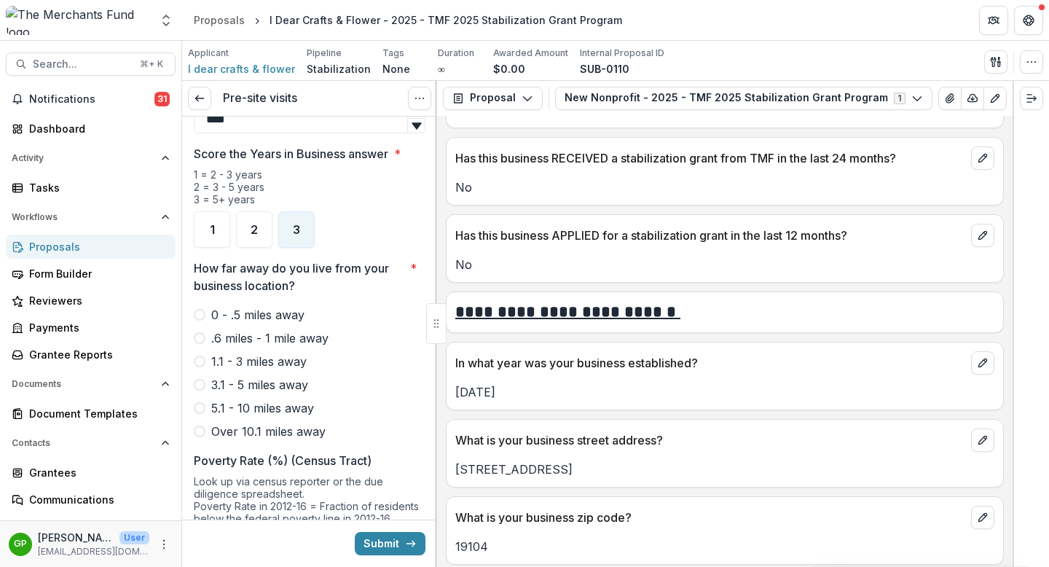
type input "****"
click at [200, 425] on span at bounding box center [200, 431] width 12 height 12
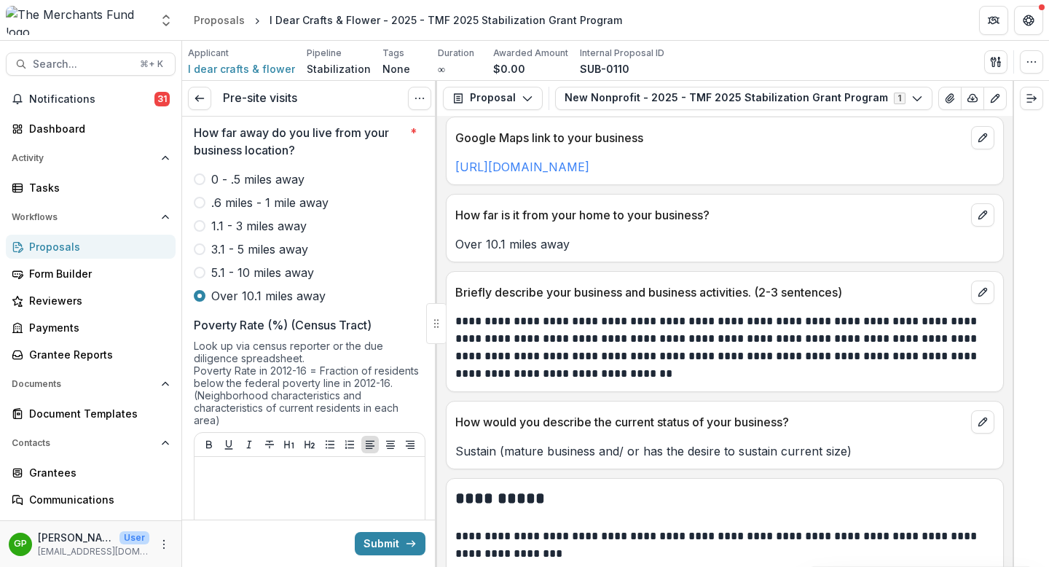
scroll to position [1317, 0]
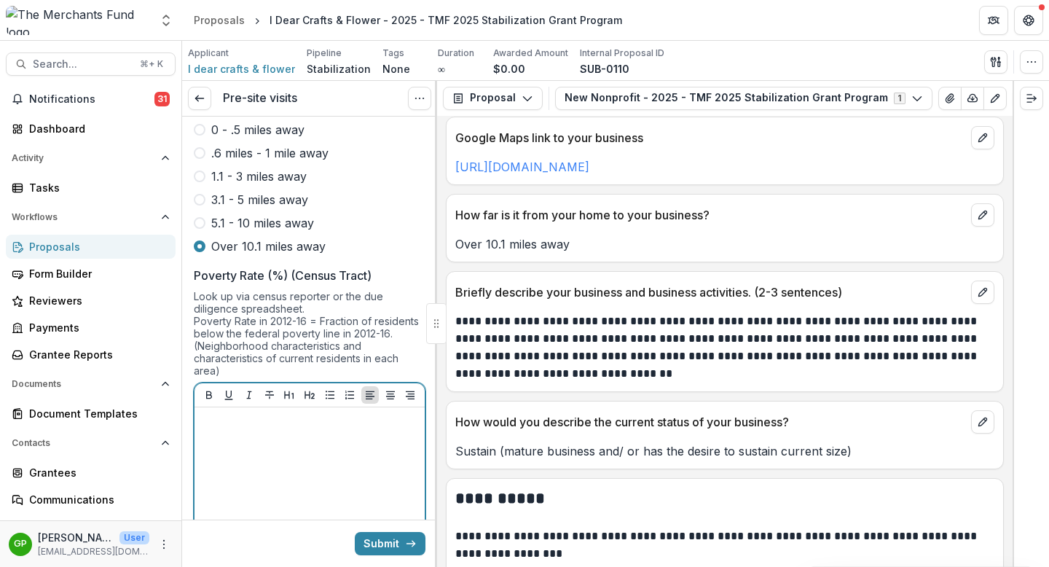
click at [250, 447] on div at bounding box center [309, 522] width 218 height 218
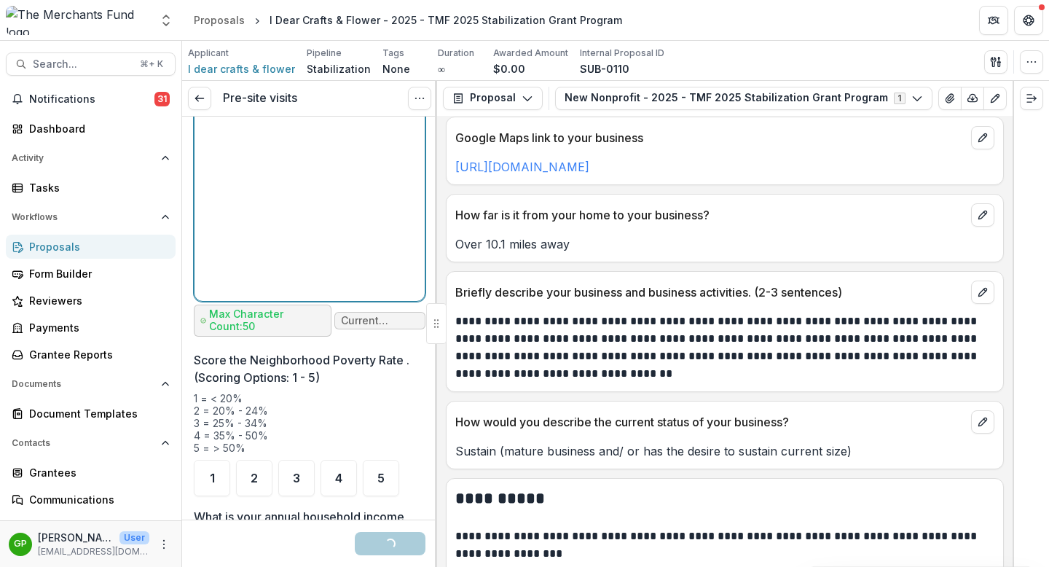
scroll to position [1654, 0]
click at [340, 471] on span "4" at bounding box center [338, 477] width 7 height 12
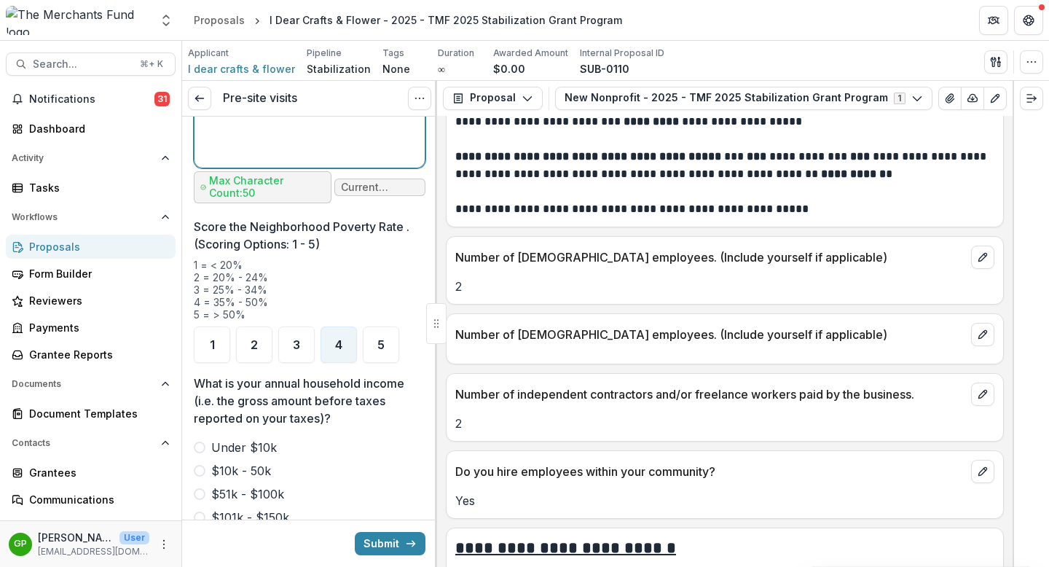
scroll to position [1576, 0]
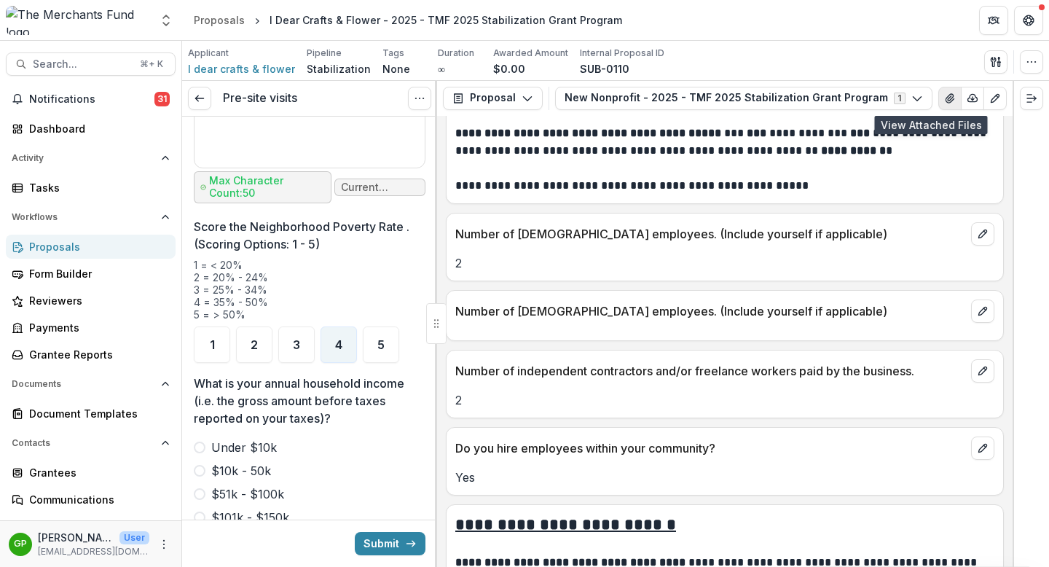
click at [938, 105] on button "View Attached Files" at bounding box center [949, 98] width 23 height 23
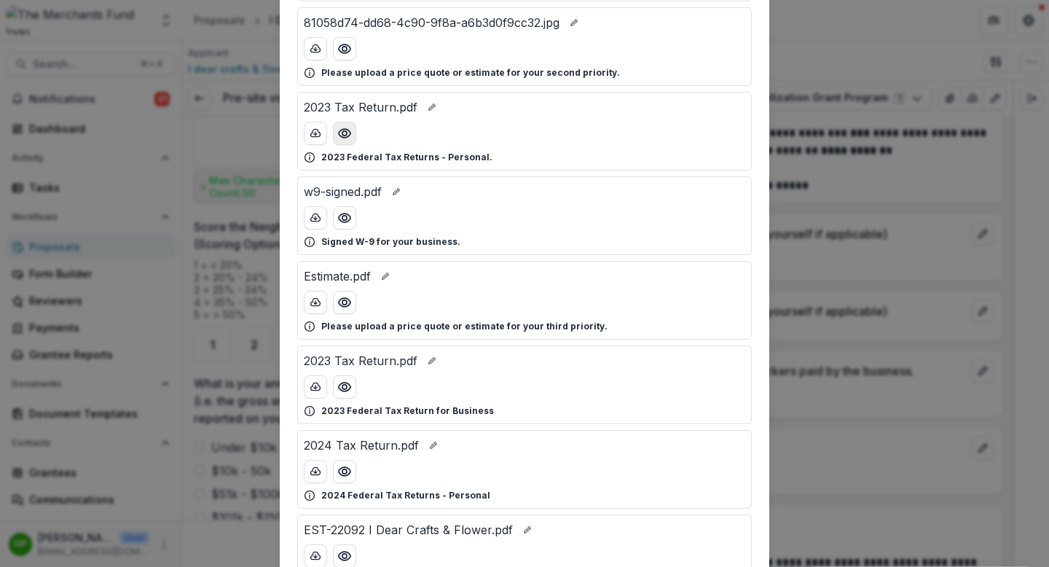
scroll to position [272, 0]
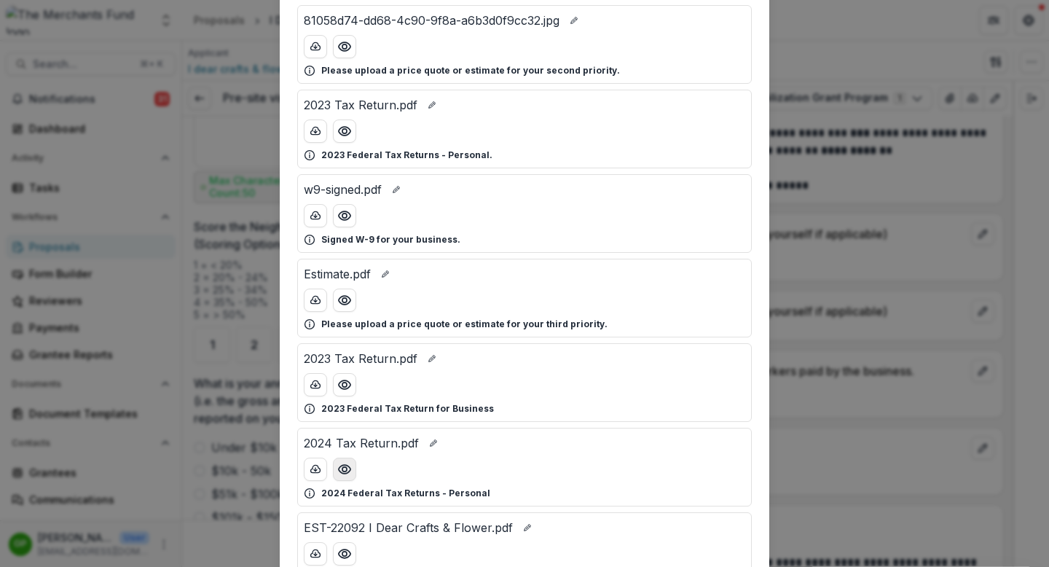
click at [339, 465] on icon "Preview 2024 Tax Return.pdf" at bounding box center [345, 469] width 12 height 9
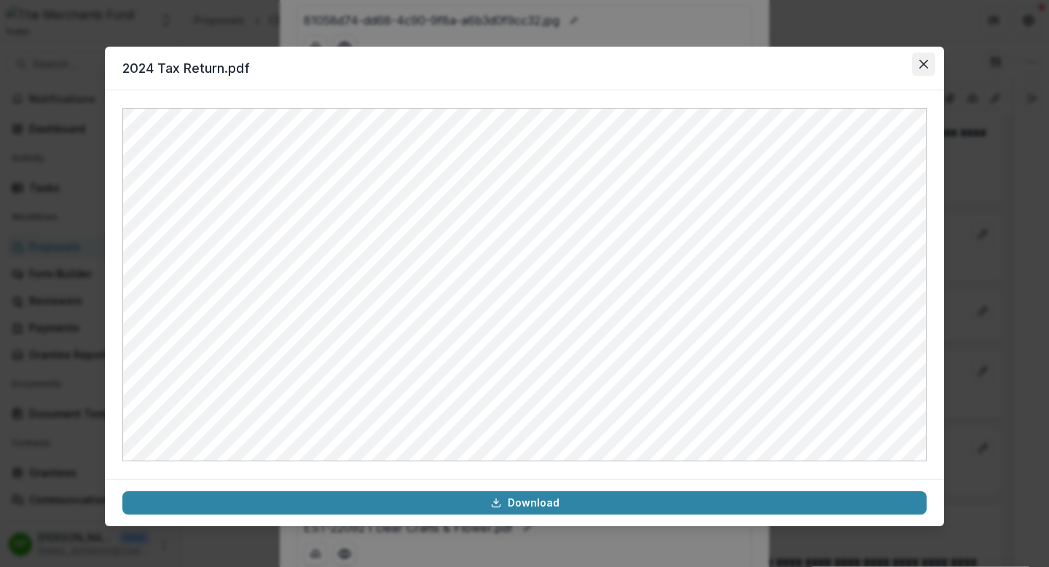
click at [923, 58] on button "Close" at bounding box center [923, 63] width 23 height 23
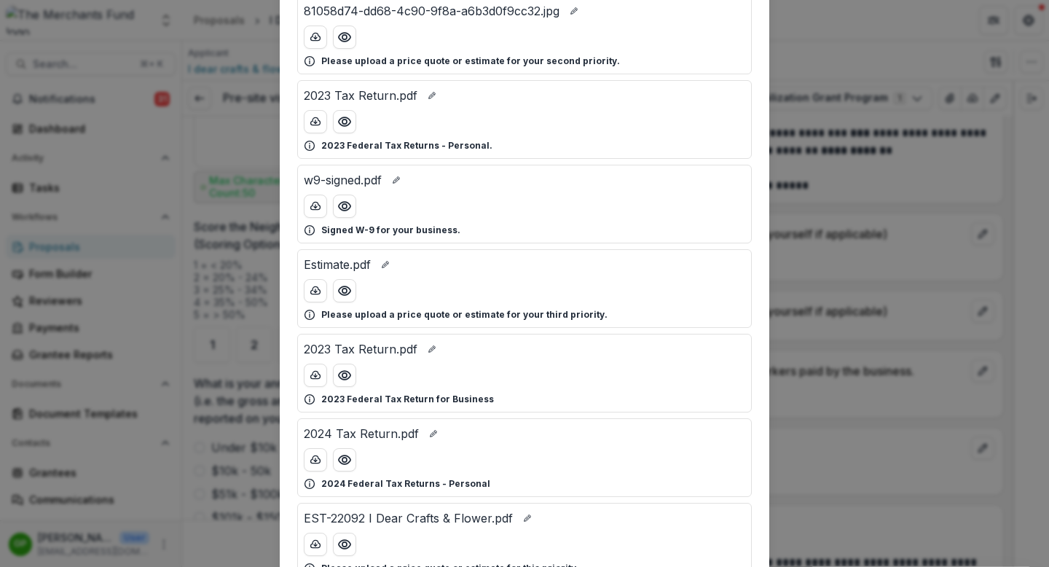
scroll to position [287, 0]
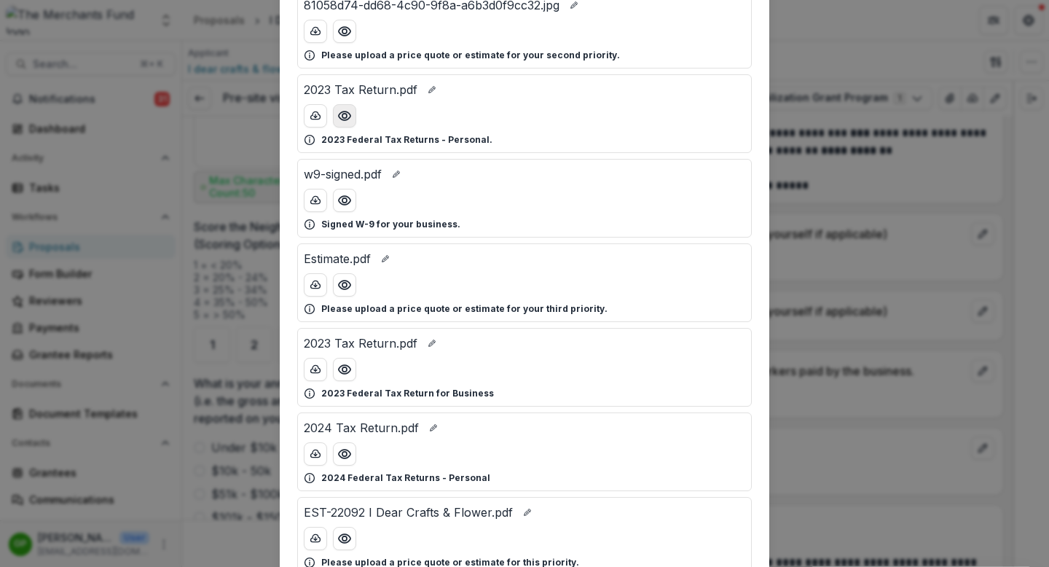
click at [344, 114] on circle "Preview 2023 Tax Return.pdf" at bounding box center [344, 116] width 4 height 4
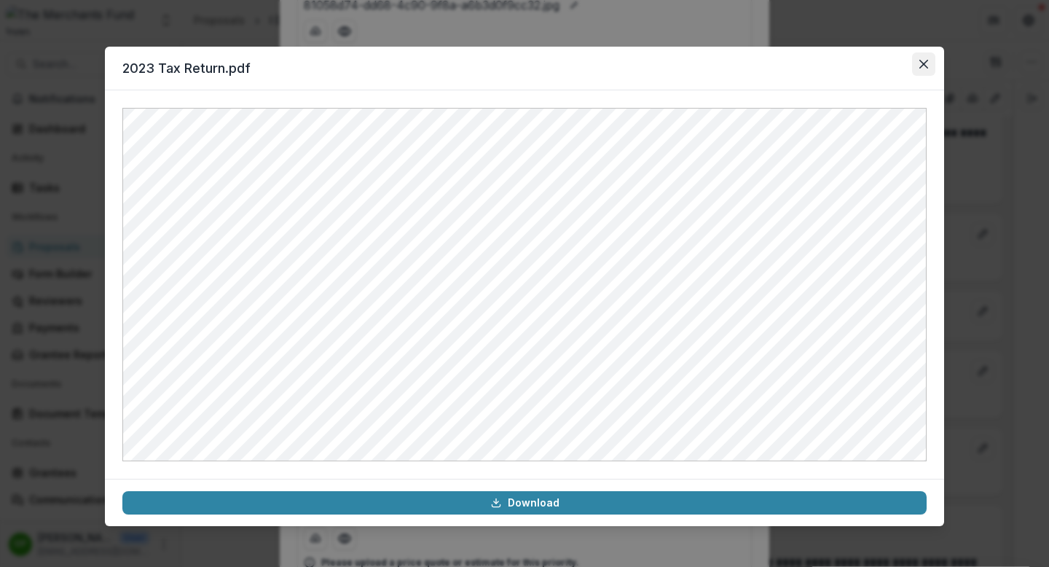
click at [926, 65] on icon "Close" at bounding box center [923, 64] width 9 height 9
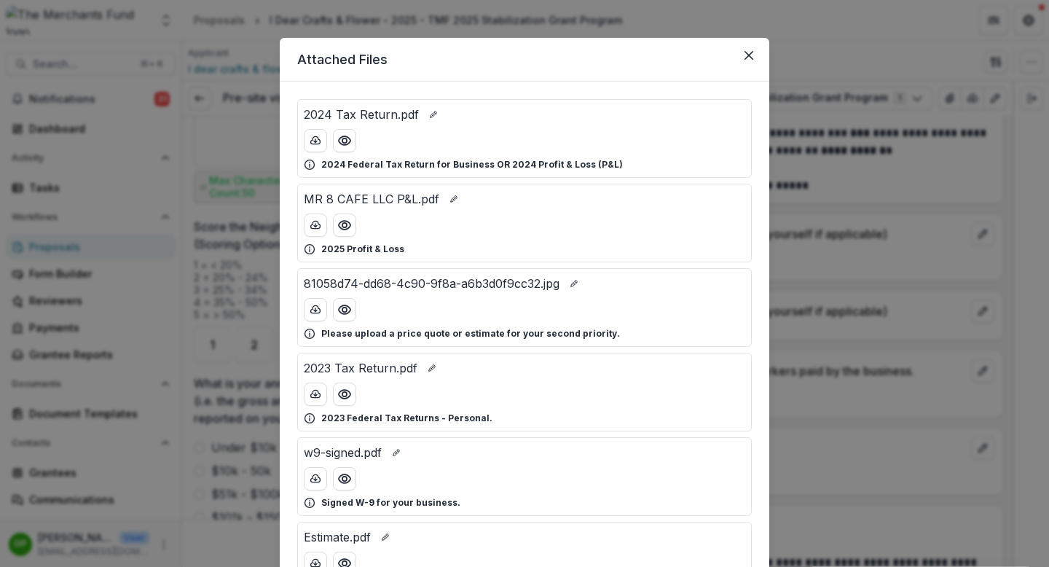
scroll to position [7, 0]
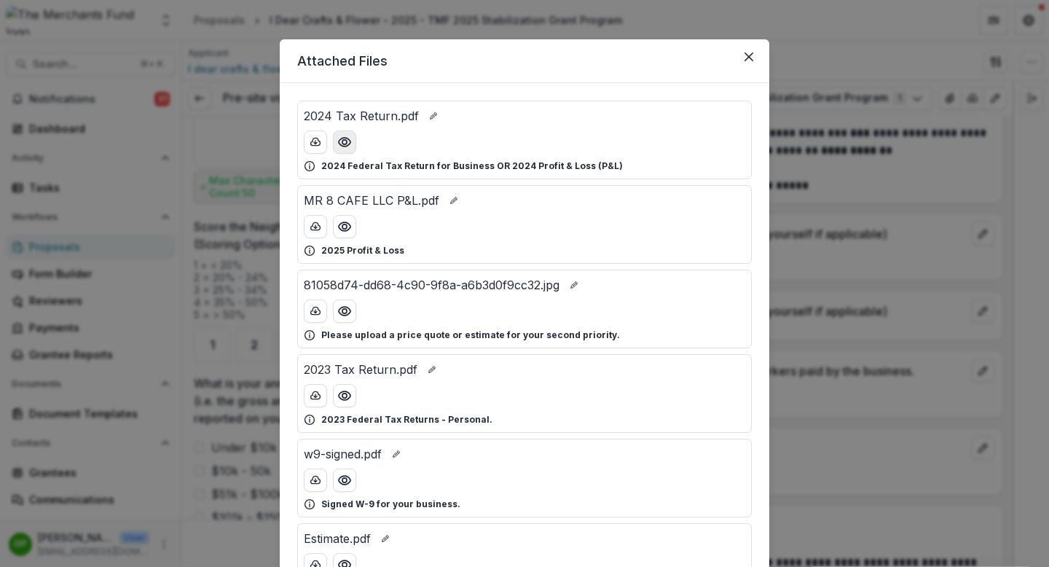
click at [347, 143] on icon "Preview 2024 Tax Return.pdf" at bounding box center [345, 142] width 12 height 9
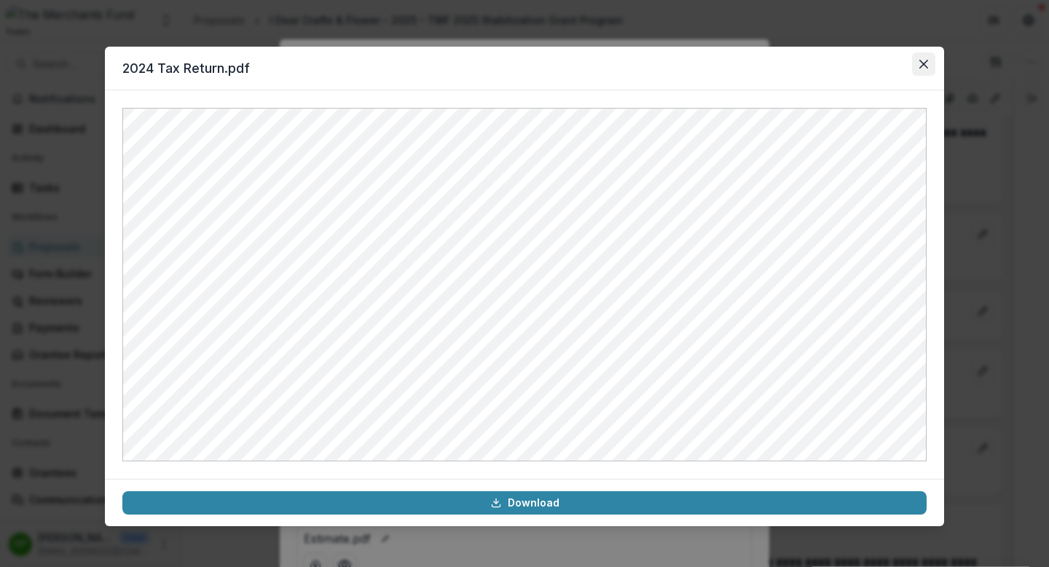
click at [922, 74] on button "Close" at bounding box center [923, 63] width 23 height 23
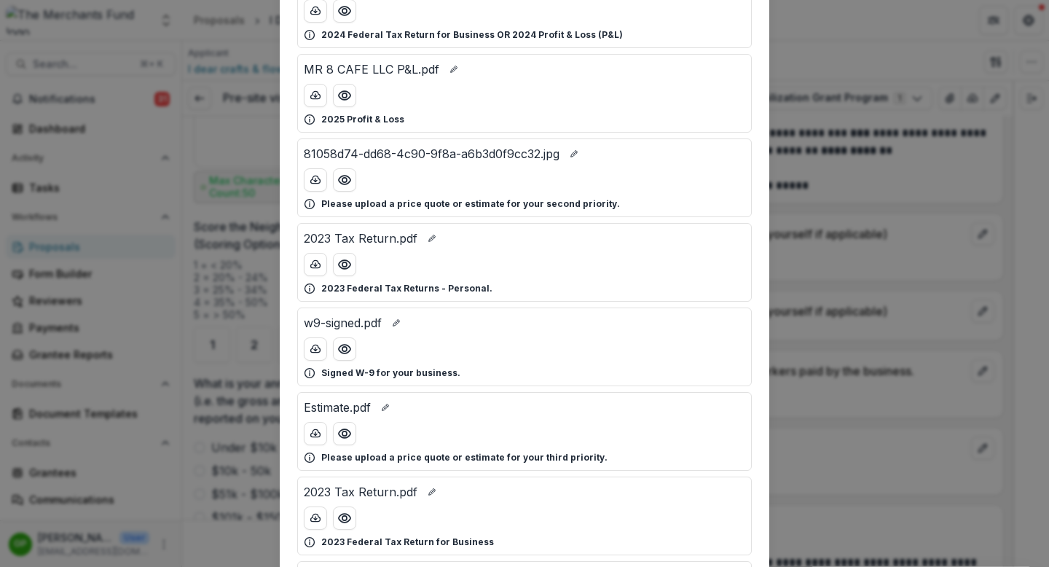
scroll to position [33, 0]
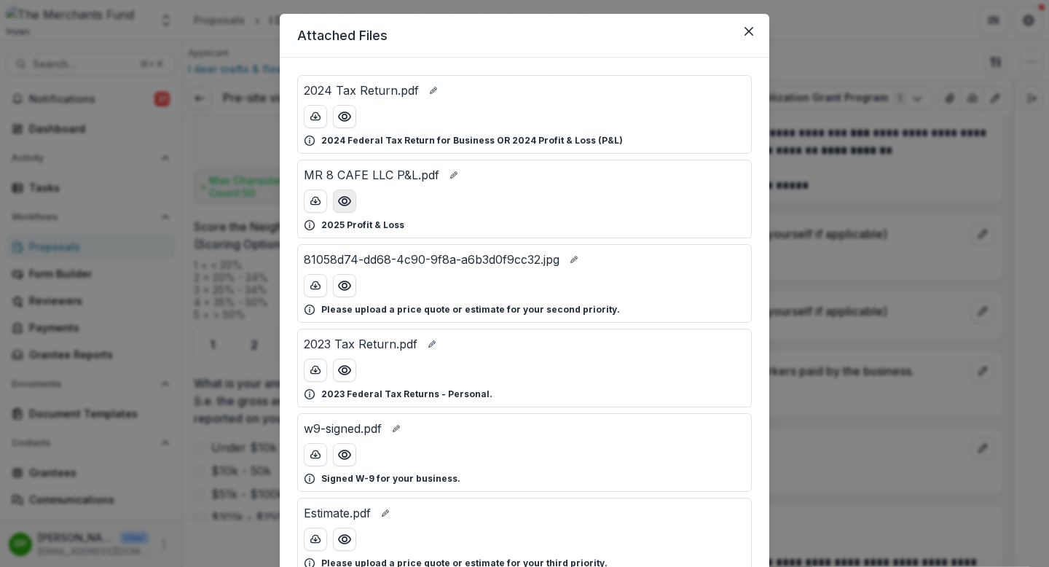
click at [339, 200] on icon "Preview MR 8 CAFE LLC P&L.pdf" at bounding box center [344, 201] width 15 height 15
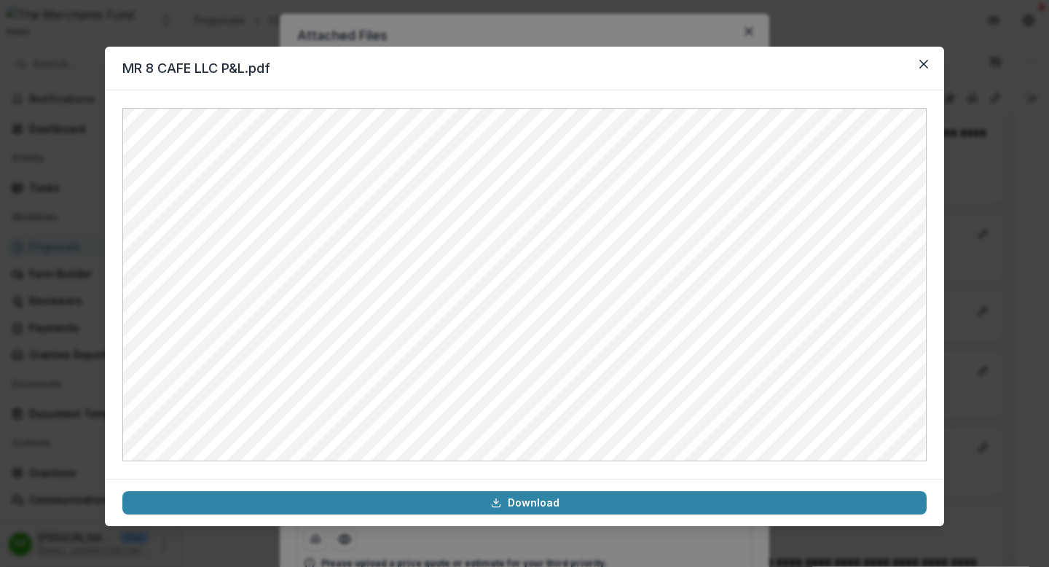
click at [1001, 210] on div "MR 8 CAFE LLC P&L.pdf Download" at bounding box center [524, 283] width 1049 height 567
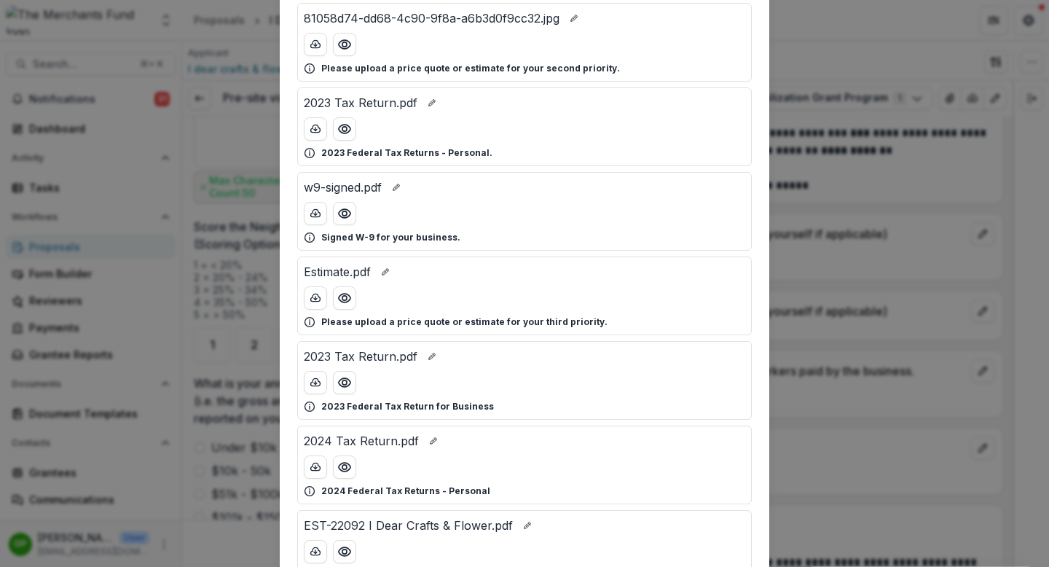
scroll to position [321, 0]
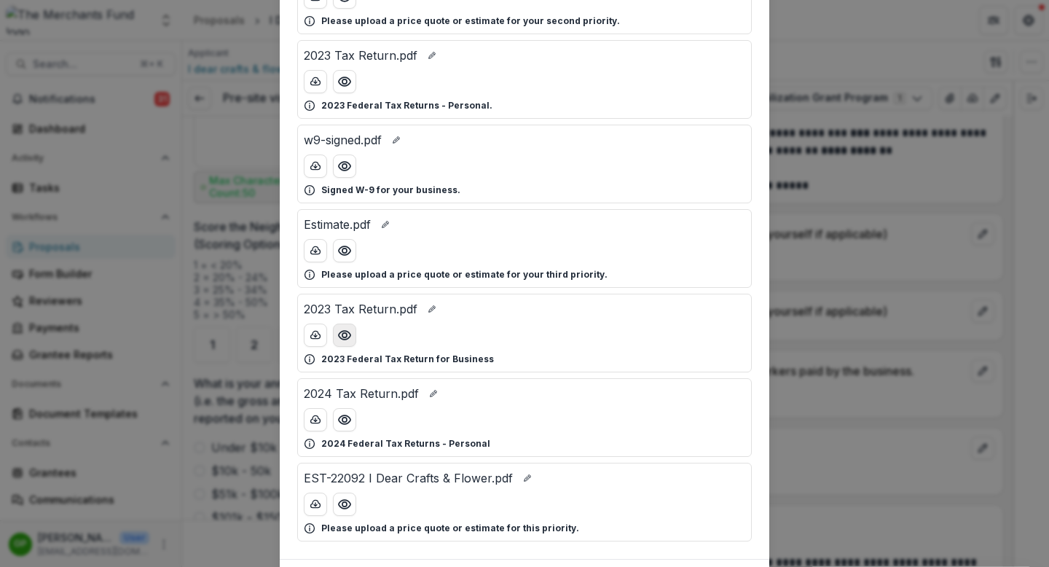
click at [343, 328] on icon "Preview 2023 Tax Return.pdf" at bounding box center [344, 335] width 15 height 15
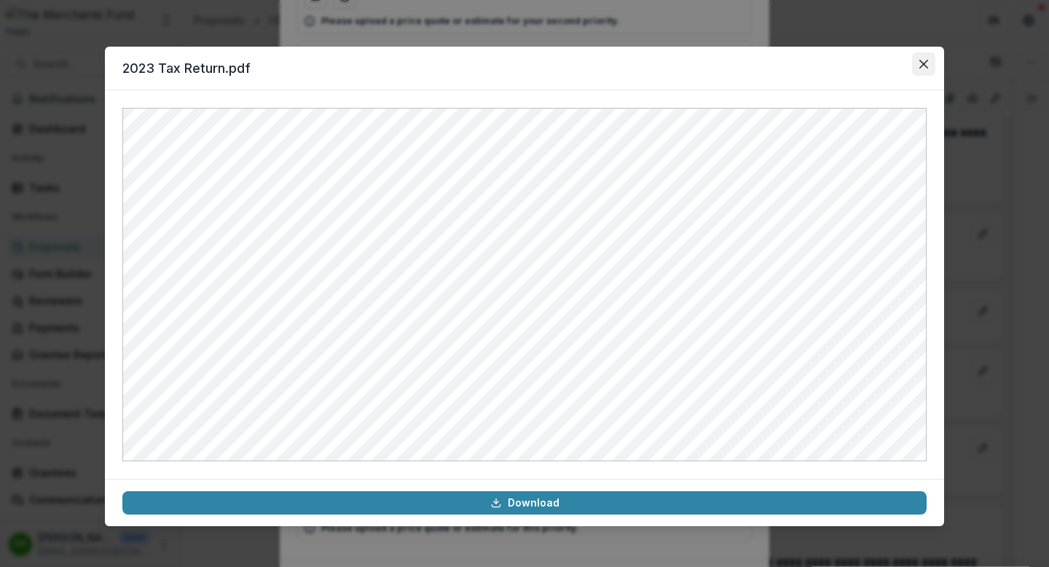
click at [925, 73] on button "Close" at bounding box center [923, 63] width 23 height 23
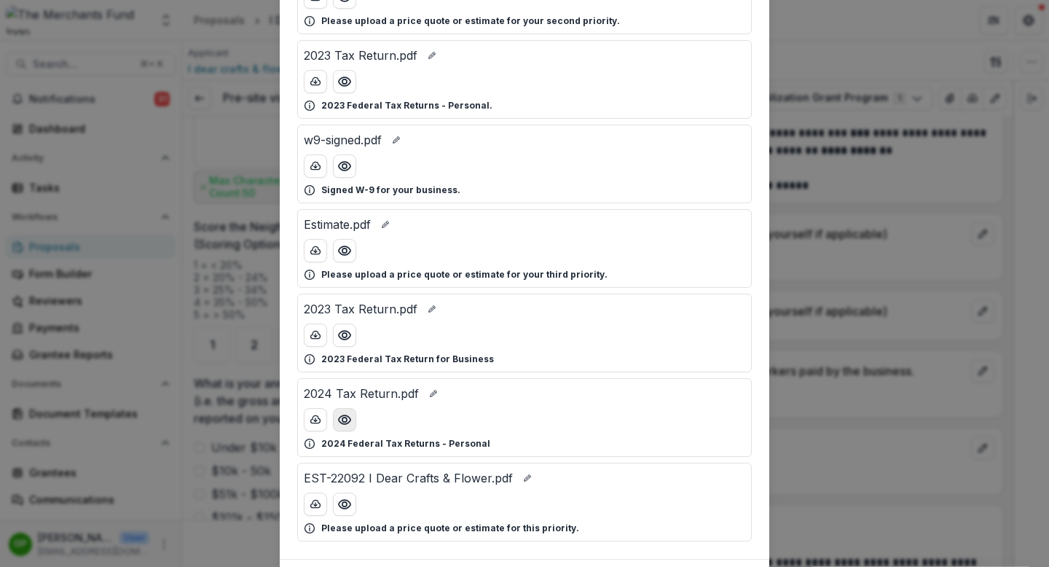
click at [344, 421] on circle "Preview 2024 Tax Return.pdf" at bounding box center [344, 419] width 4 height 4
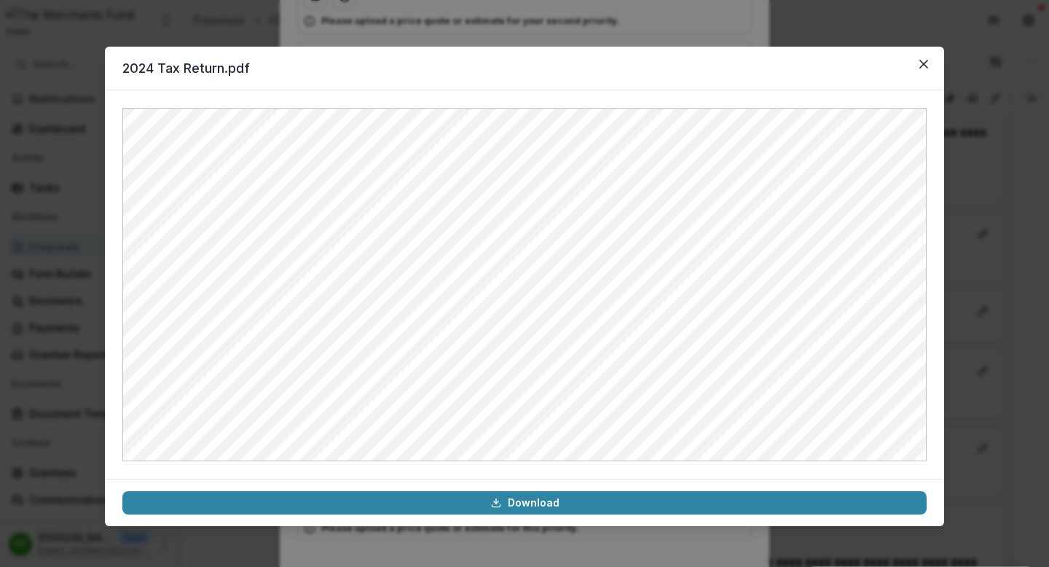
click at [972, 264] on div "2024 Tax Return.pdf Download" at bounding box center [524, 283] width 1049 height 567
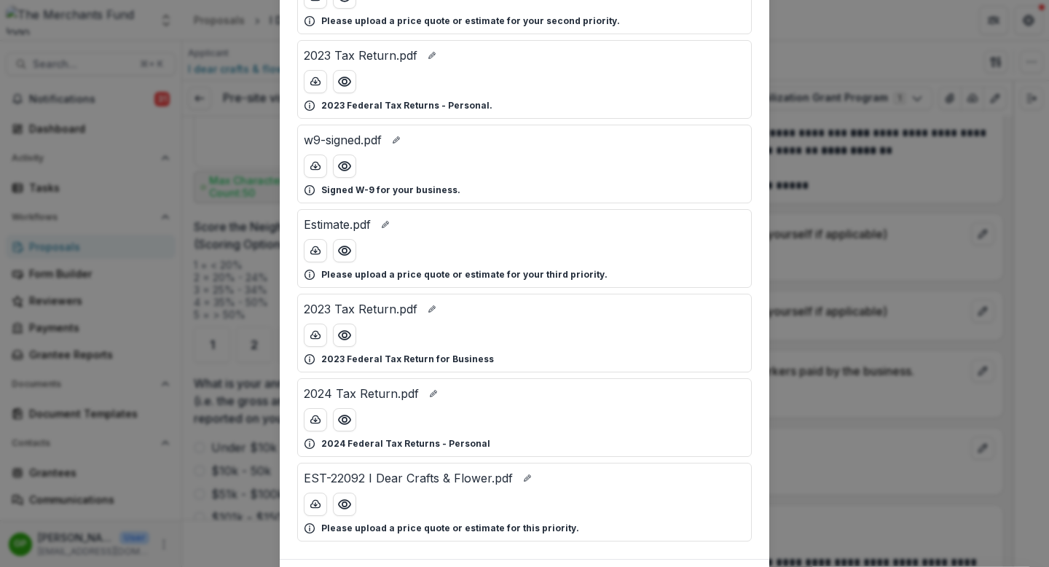
scroll to position [407, 0]
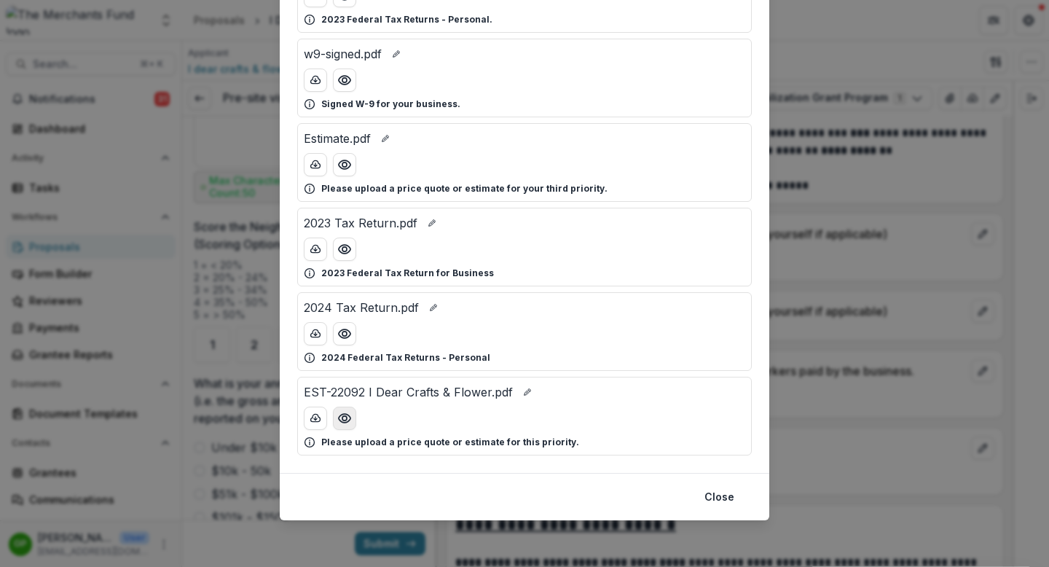
click at [348, 415] on icon "Preview EST-22092 I Dear Crafts & Flower.pdf" at bounding box center [344, 418] width 15 height 15
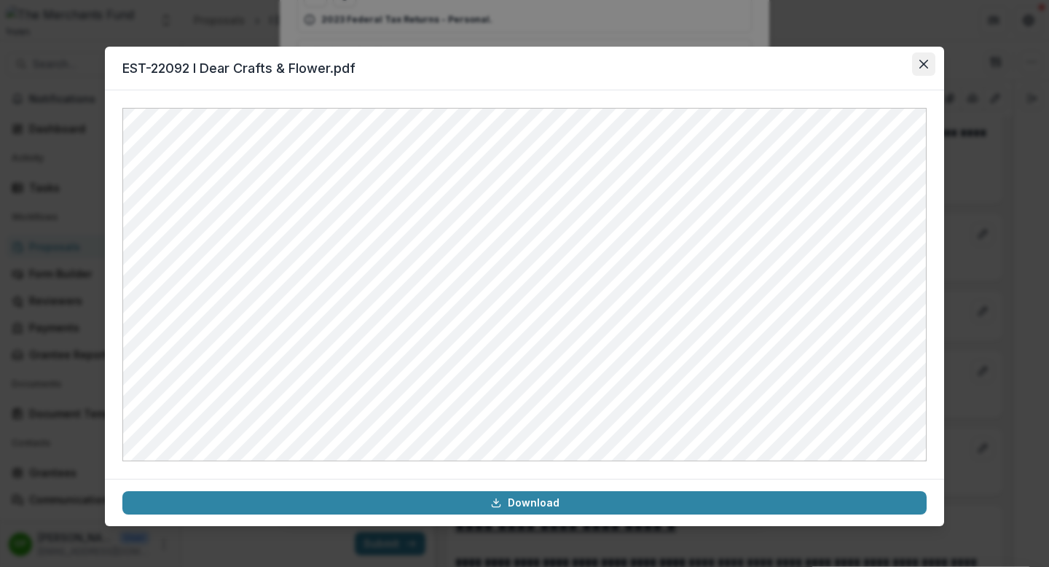
click at [926, 62] on icon "Close" at bounding box center [923, 64] width 9 height 9
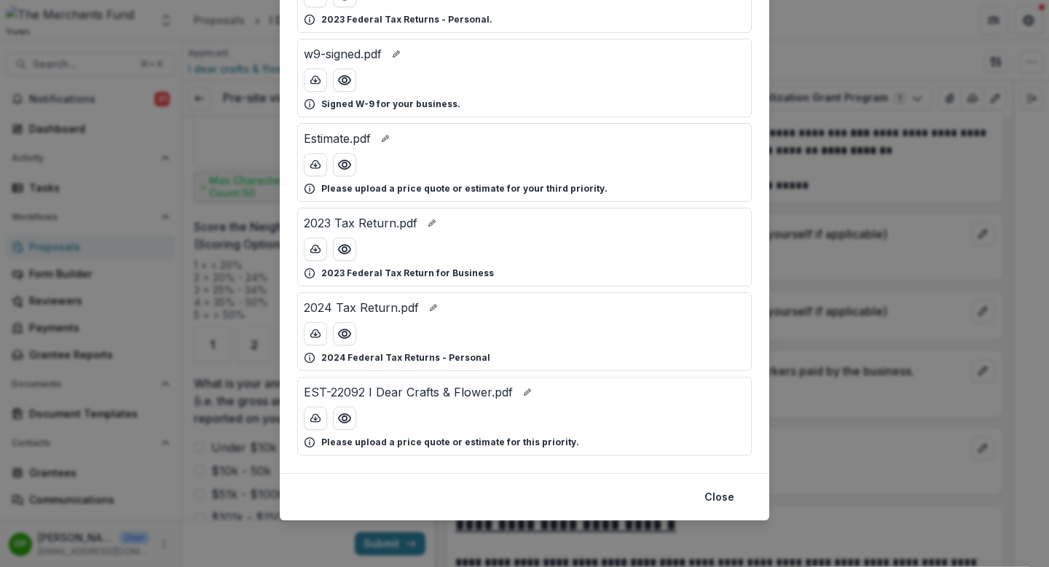
click at [875, 227] on div "Attached Files 2024 Tax Return.pdf 2024 Federal Tax Return for Business OR 2024…" at bounding box center [524, 283] width 1049 height 567
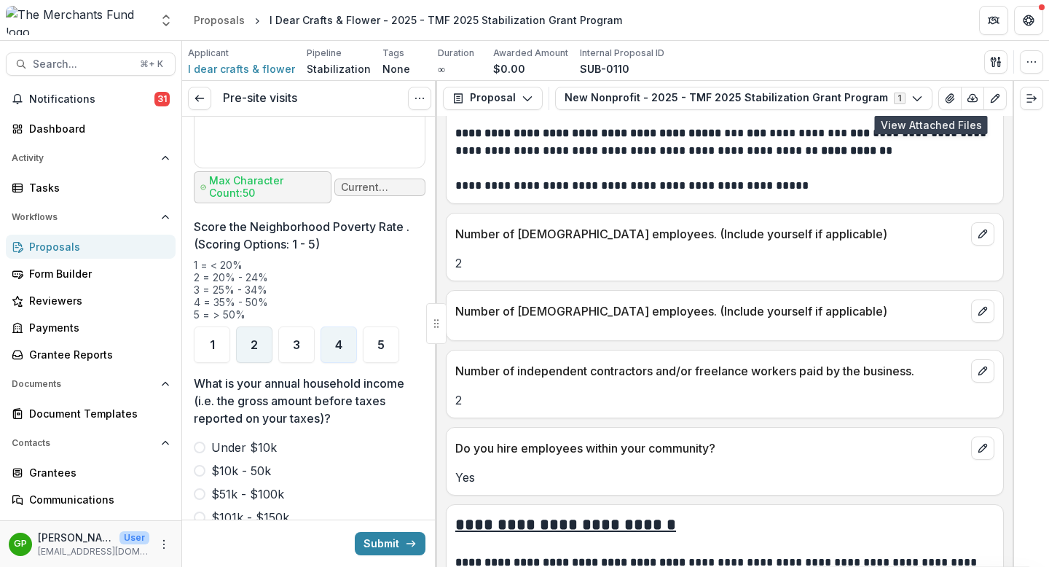
scroll to position [1855, 0]
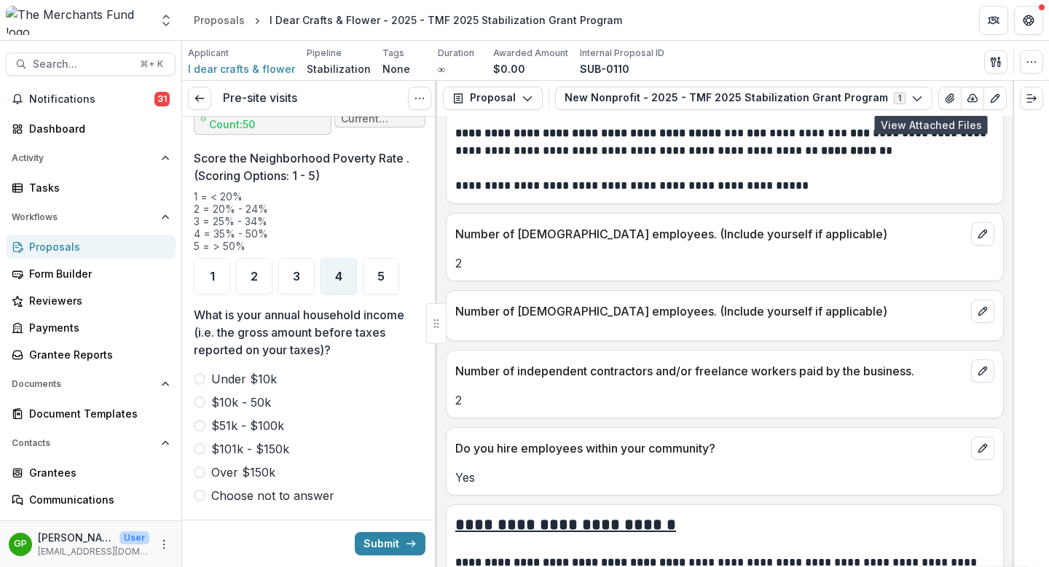
click at [199, 396] on span at bounding box center [200, 402] width 12 height 12
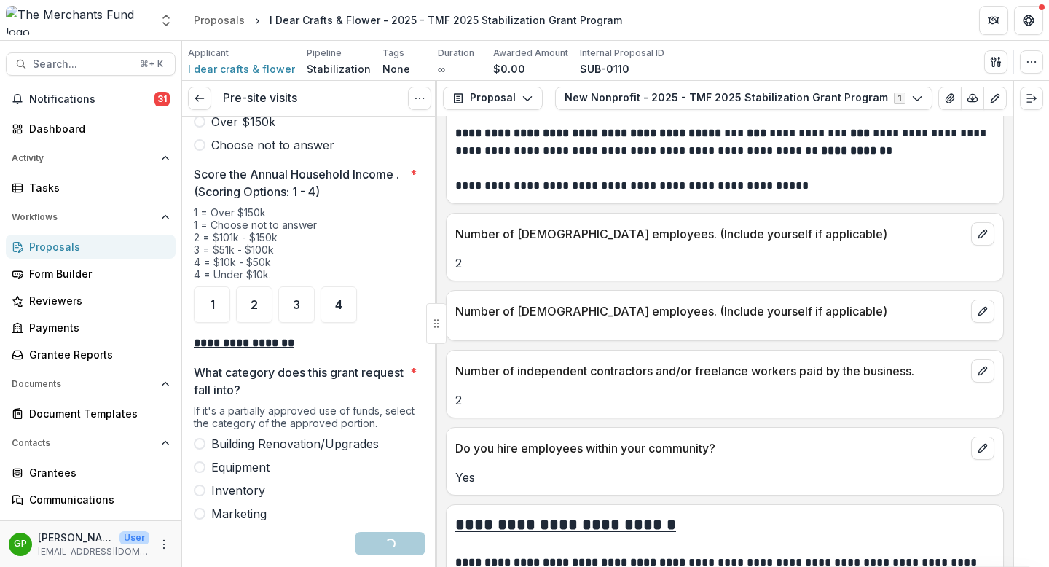
scroll to position [2212, 0]
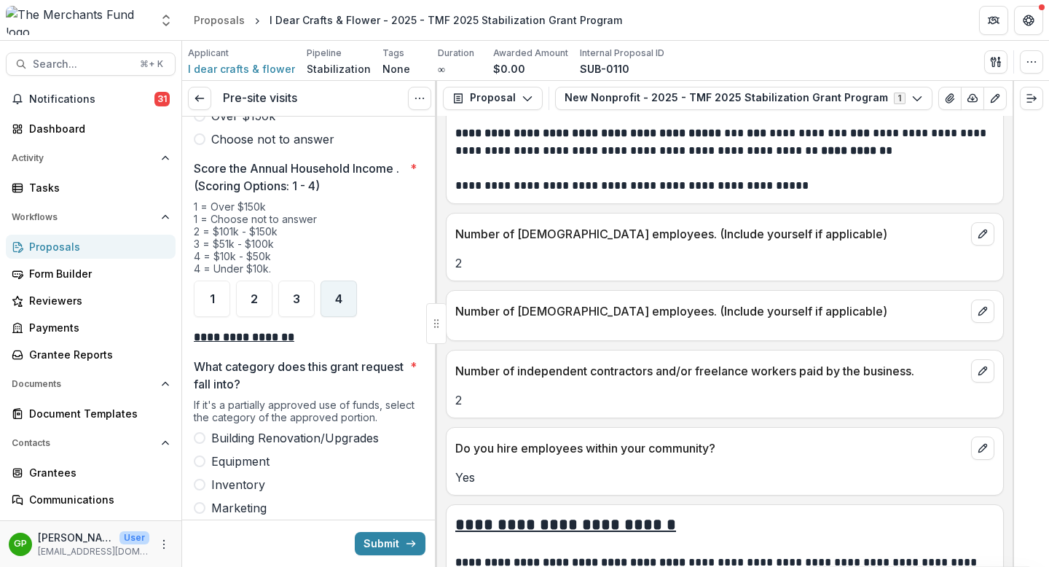
click at [341, 293] on span "4" at bounding box center [338, 299] width 7 height 12
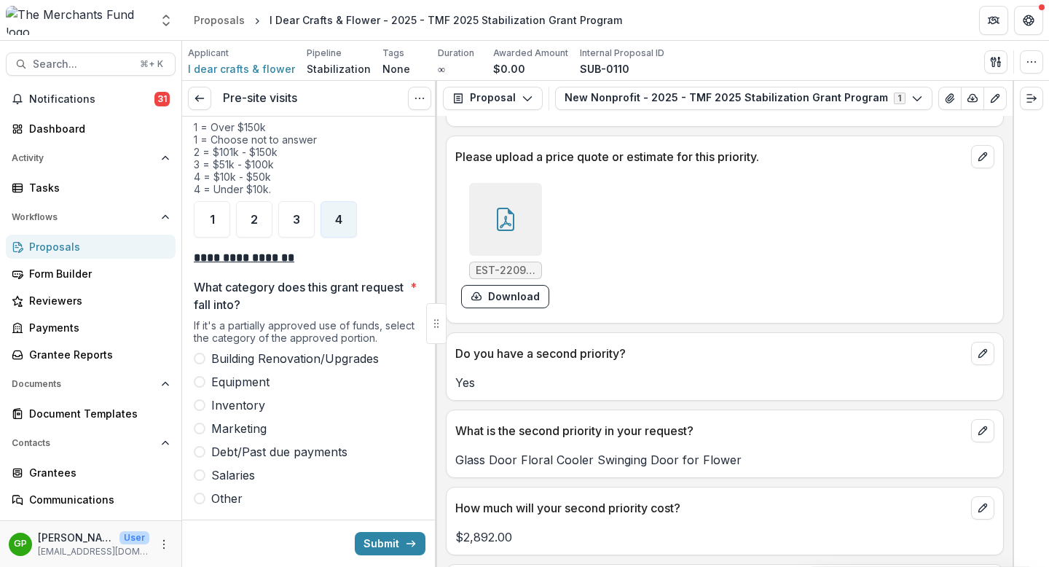
scroll to position [3360, 0]
click at [208, 373] on label "Equipment" at bounding box center [310, 381] width 232 height 17
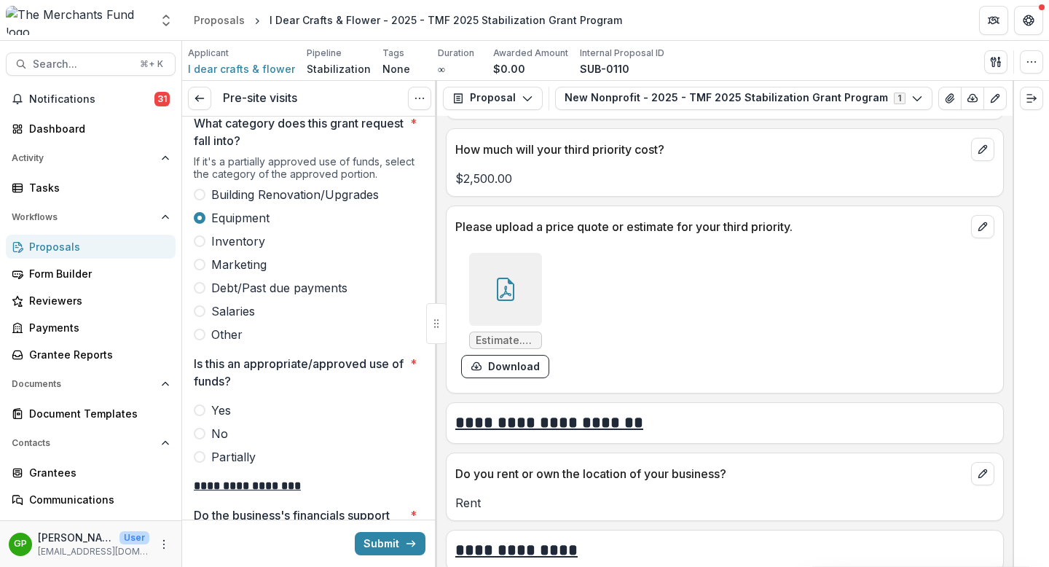
scroll to position [4145, 0]
click at [199, 404] on span at bounding box center [200, 410] width 12 height 12
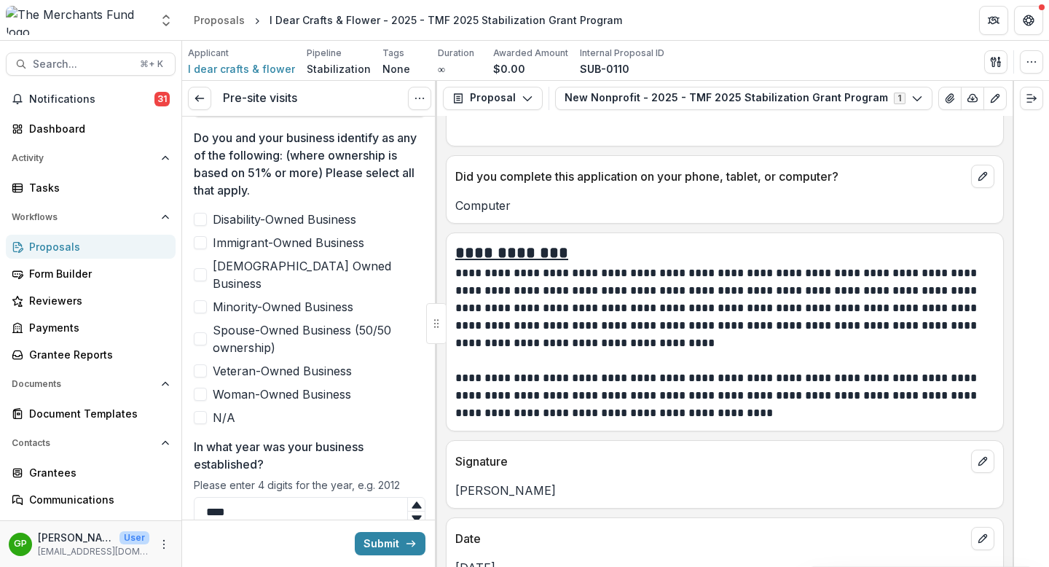
scroll to position [749, 0]
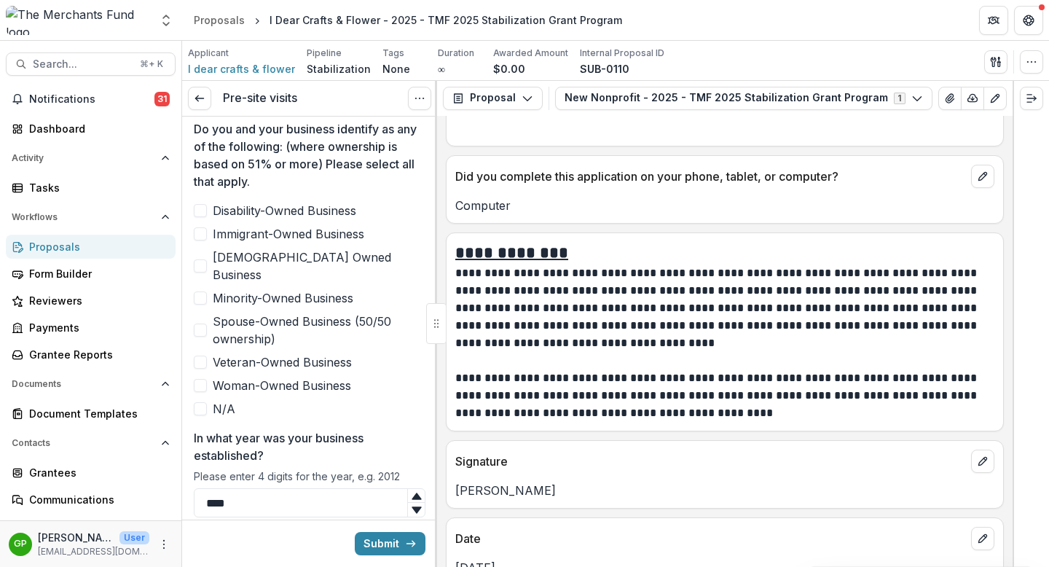
click at [203, 291] on span at bounding box center [200, 297] width 13 height 13
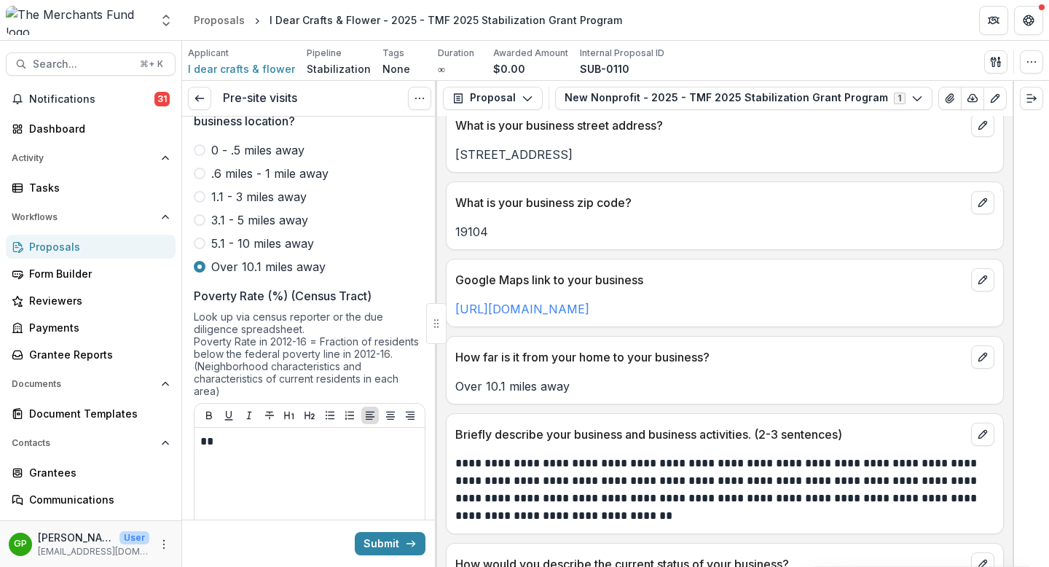
scroll to position [930, 0]
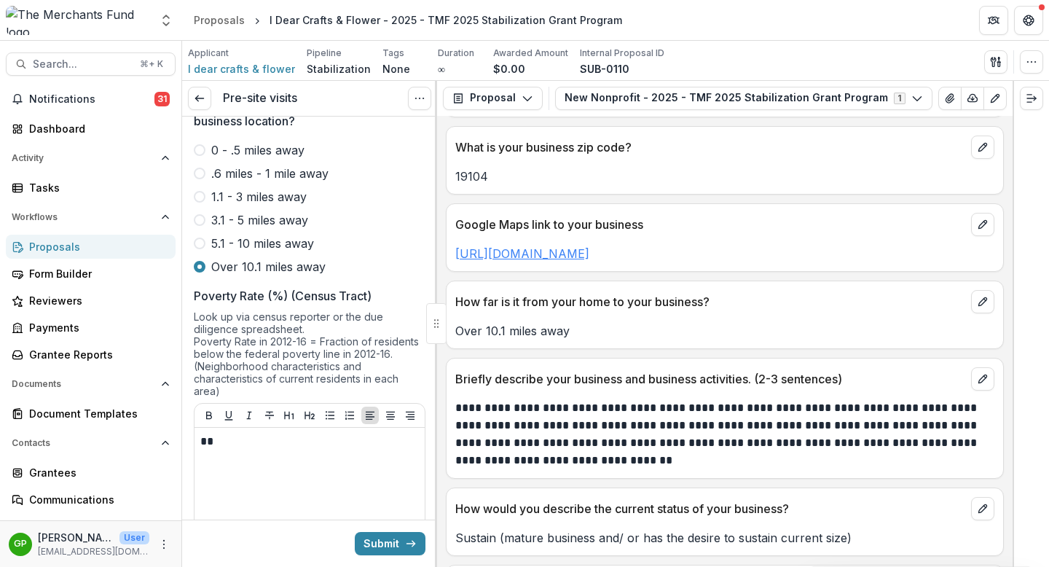
click at [576, 261] on link "https://www.google.com/maps?sca_esv=fe0ebb4ec3b321c8&output=search&q=3804+Lanca…" at bounding box center [522, 253] width 134 height 15
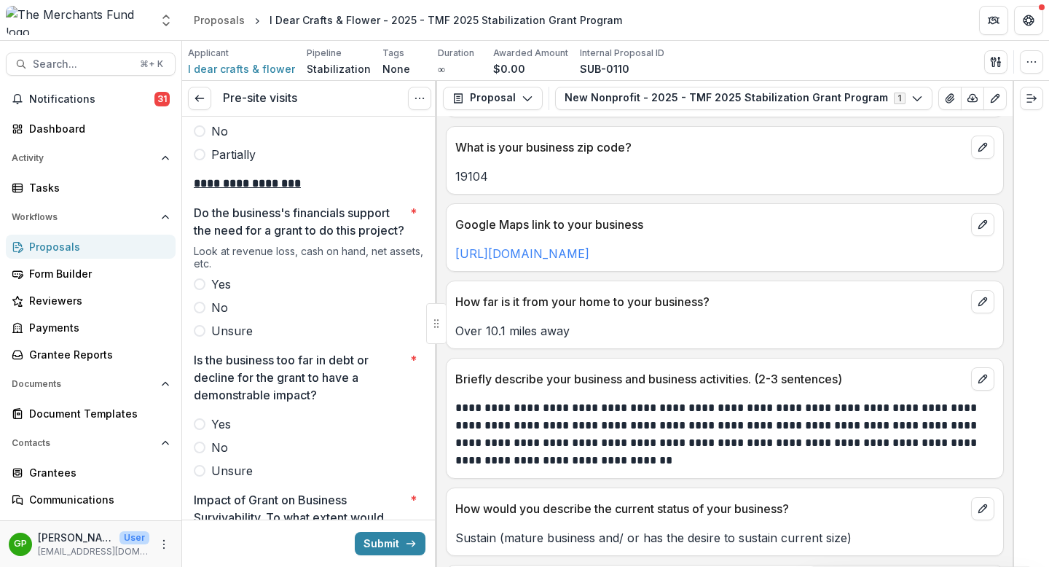
scroll to position [2764, 0]
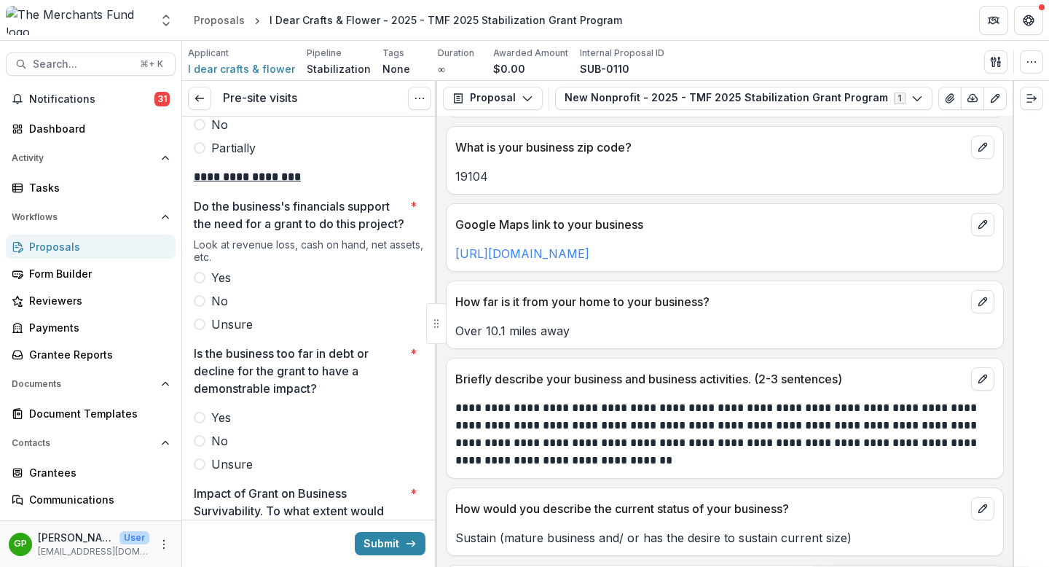
click at [202, 276] on span at bounding box center [200, 278] width 12 height 12
click at [197, 438] on span at bounding box center [200, 441] width 12 height 12
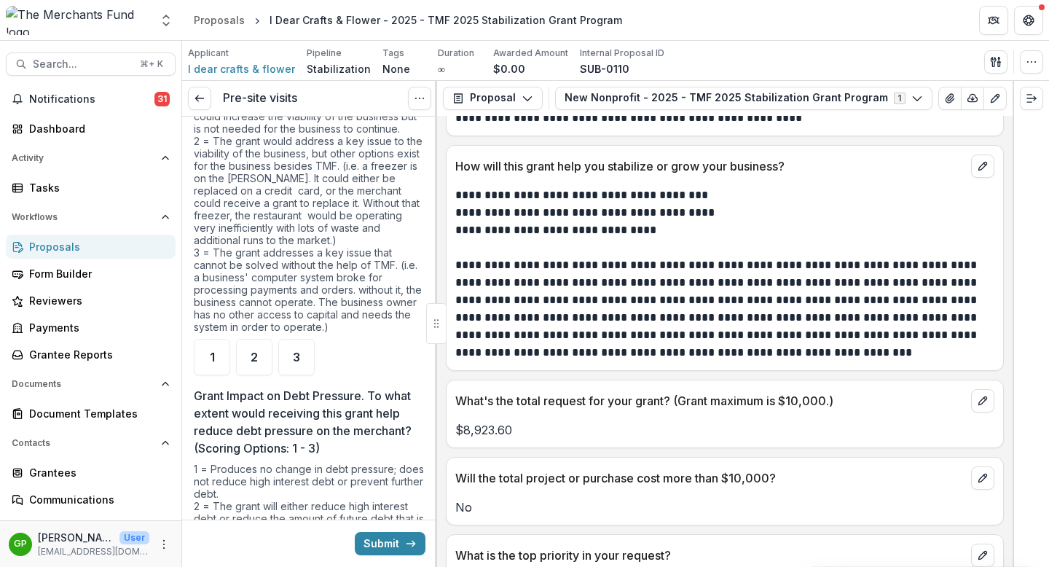
scroll to position [3263, 0]
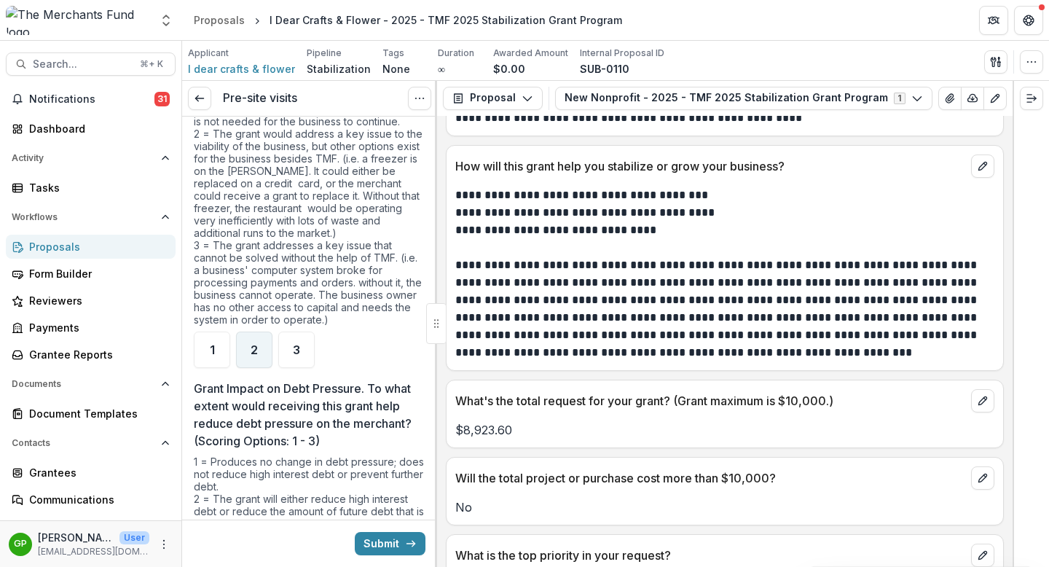
click at [266, 351] on div "2" at bounding box center [254, 349] width 36 height 36
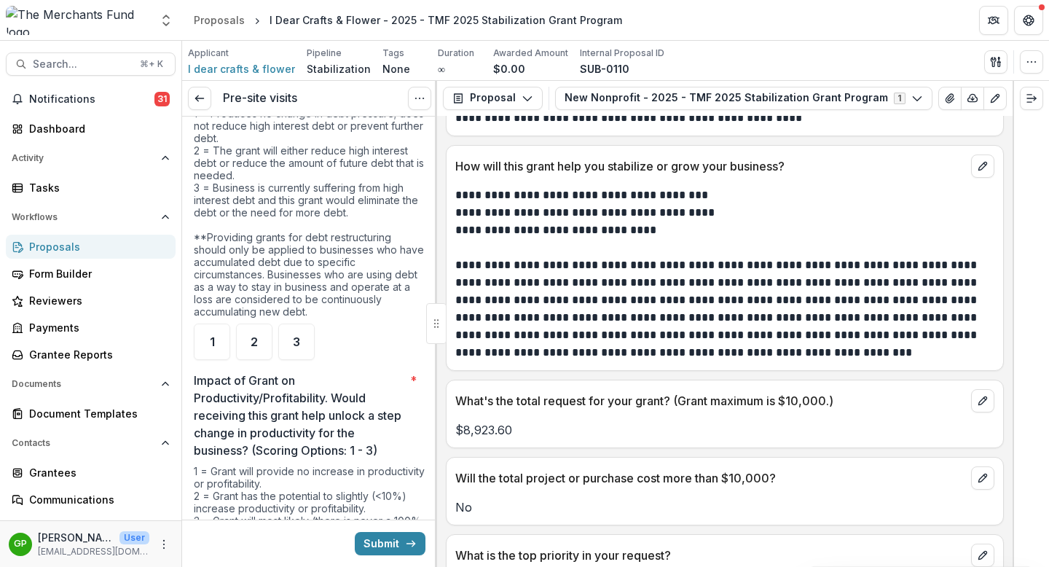
scroll to position [3637, 0]
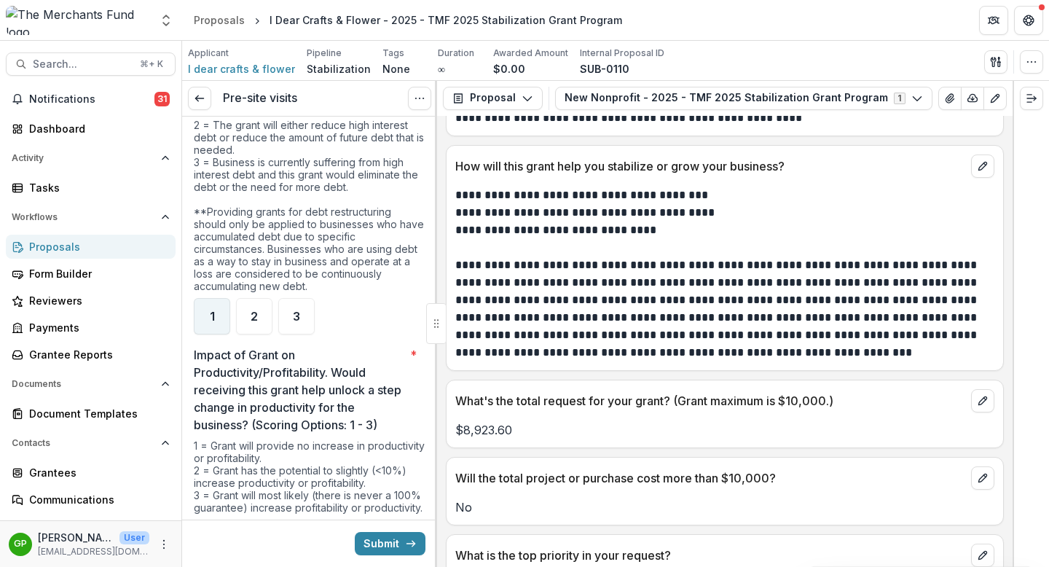
click at [215, 311] on div "1" at bounding box center [212, 316] width 36 height 36
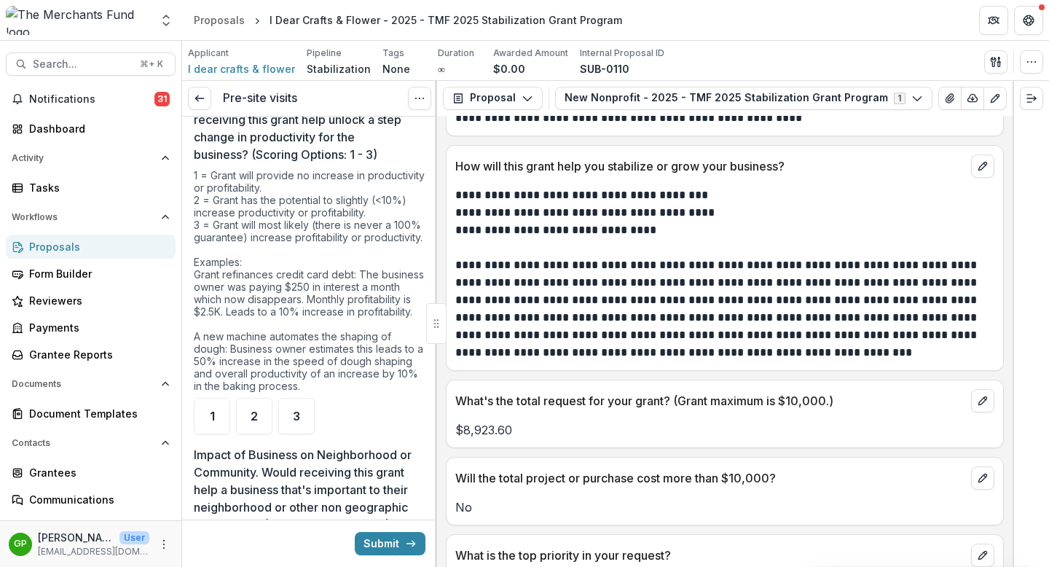
scroll to position [3910, 0]
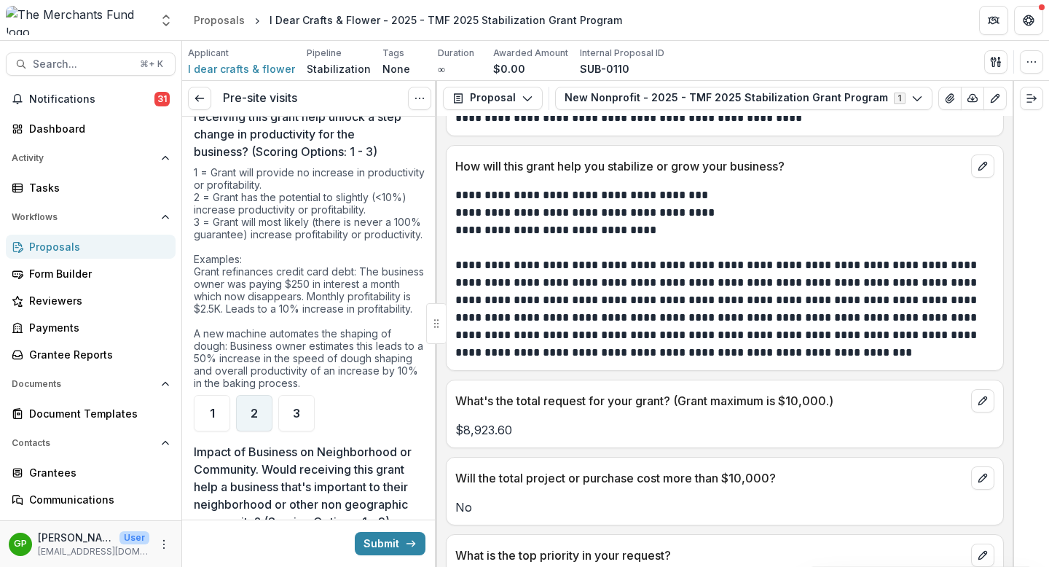
click at [260, 431] on div "2" at bounding box center [254, 413] width 36 height 36
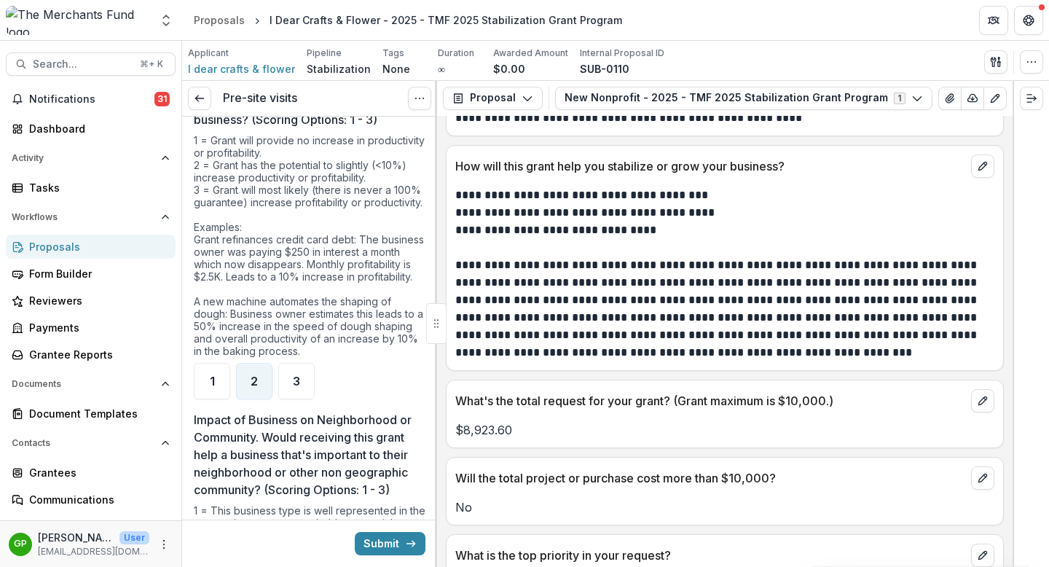
scroll to position [3964, 0]
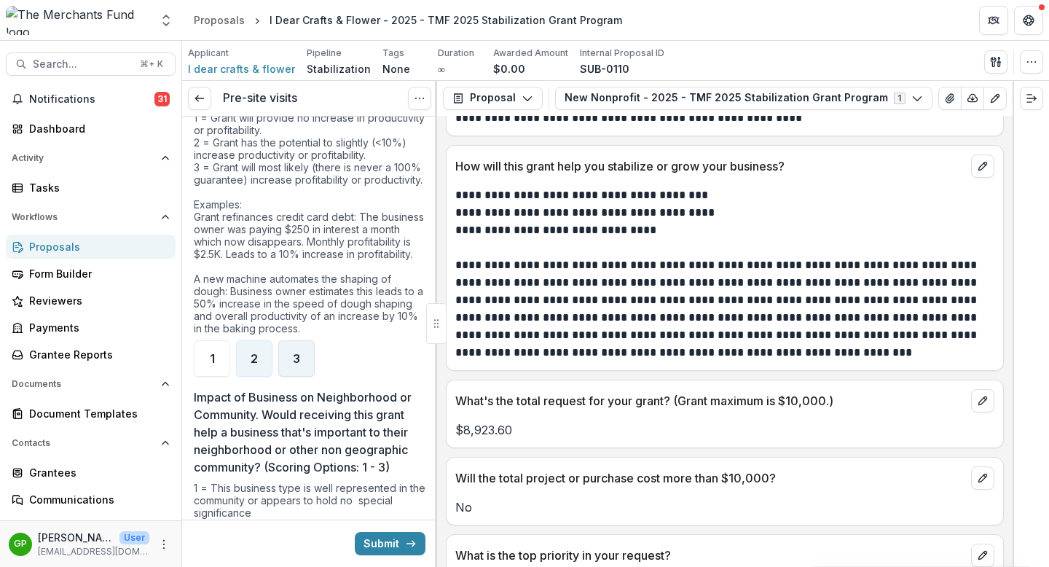
click at [295, 364] on span "3" at bounding box center [296, 358] width 7 height 12
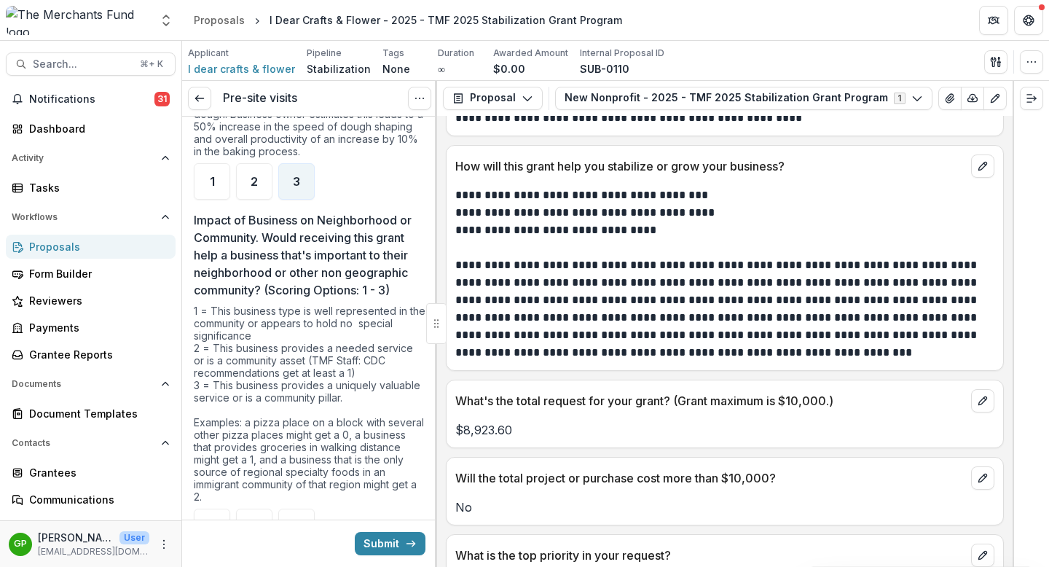
scroll to position [4142, 0]
